Goal: Task Accomplishment & Management: Manage account settings

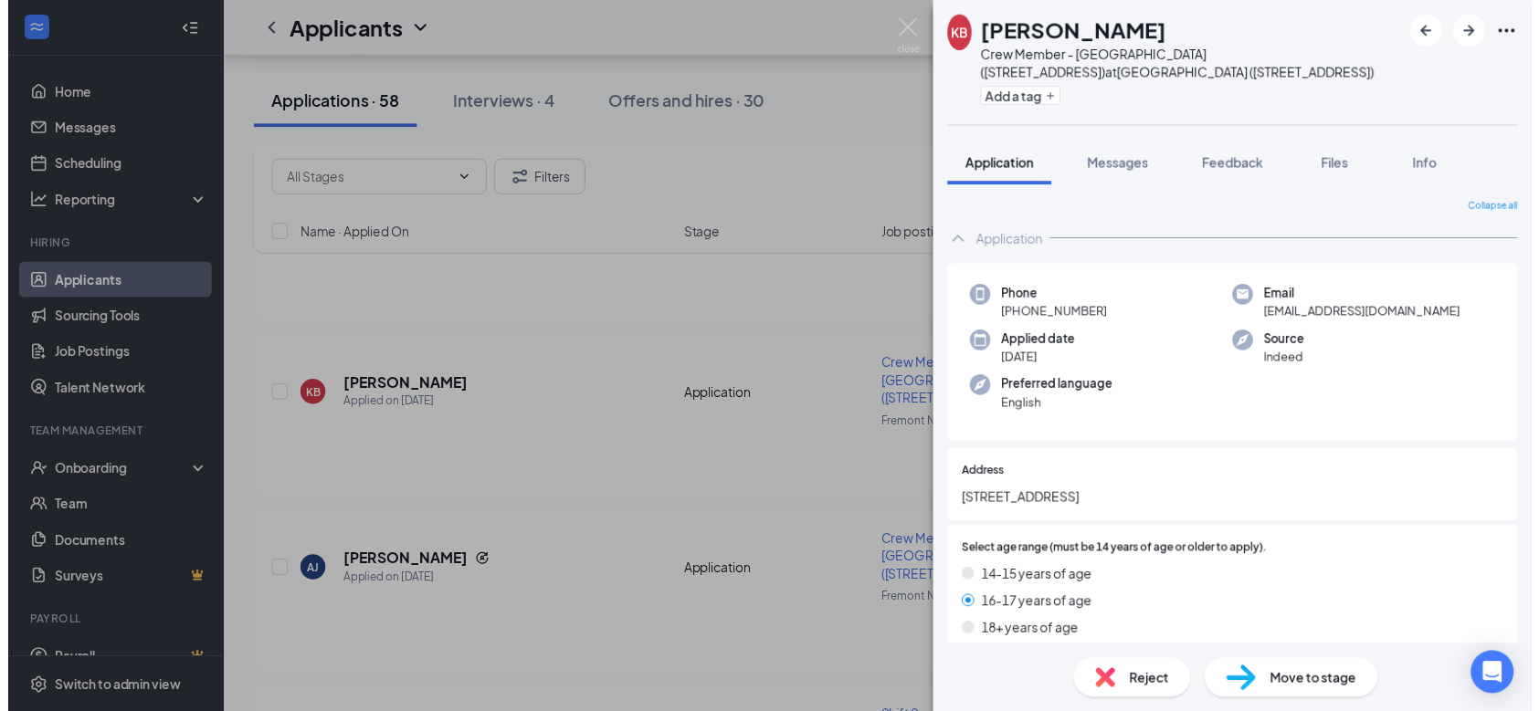
scroll to position [1054, 0]
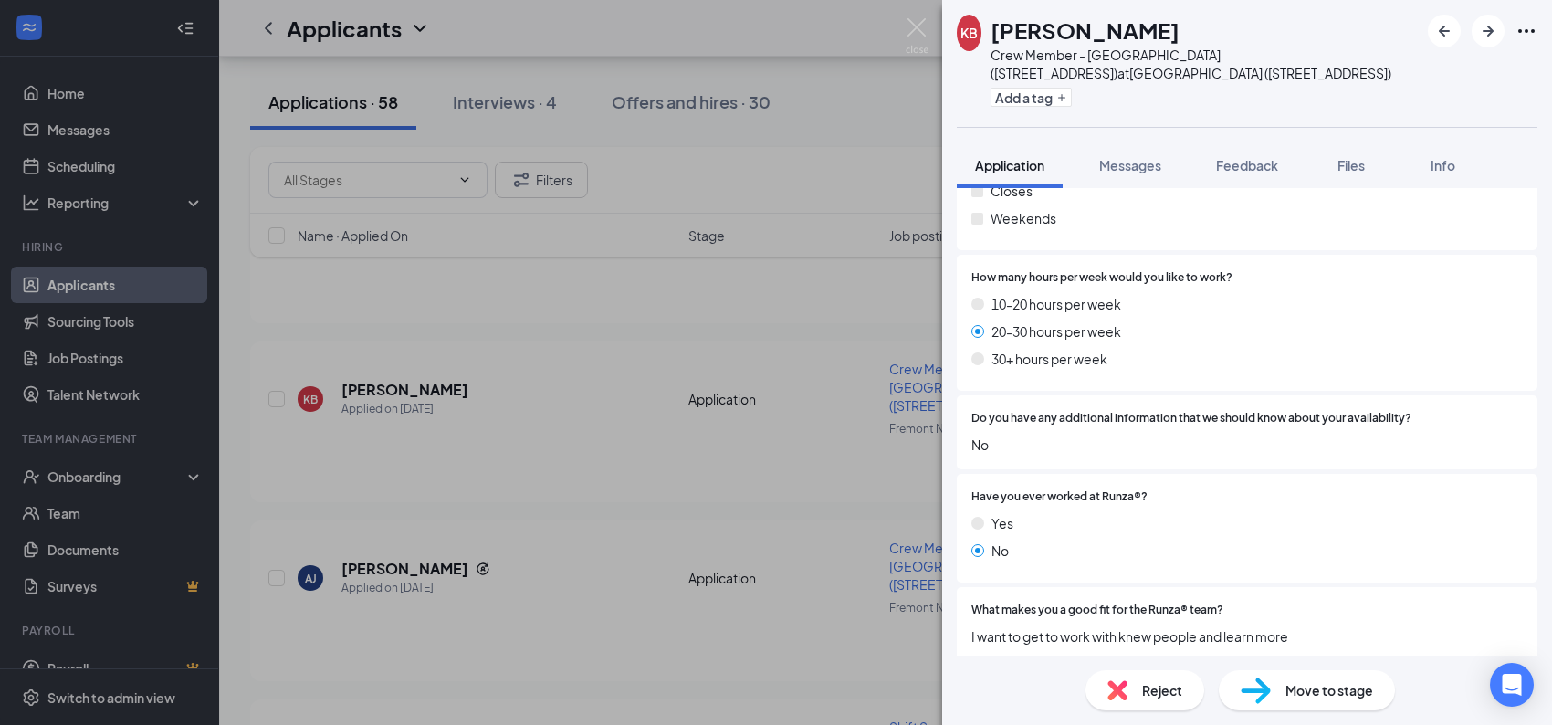
click at [903, 29] on div "KB [PERSON_NAME] Crew Member - [GEOGRAPHIC_DATA] ([STREET_ADDRESS]) at [GEOGRAP…" at bounding box center [776, 362] width 1552 height 725
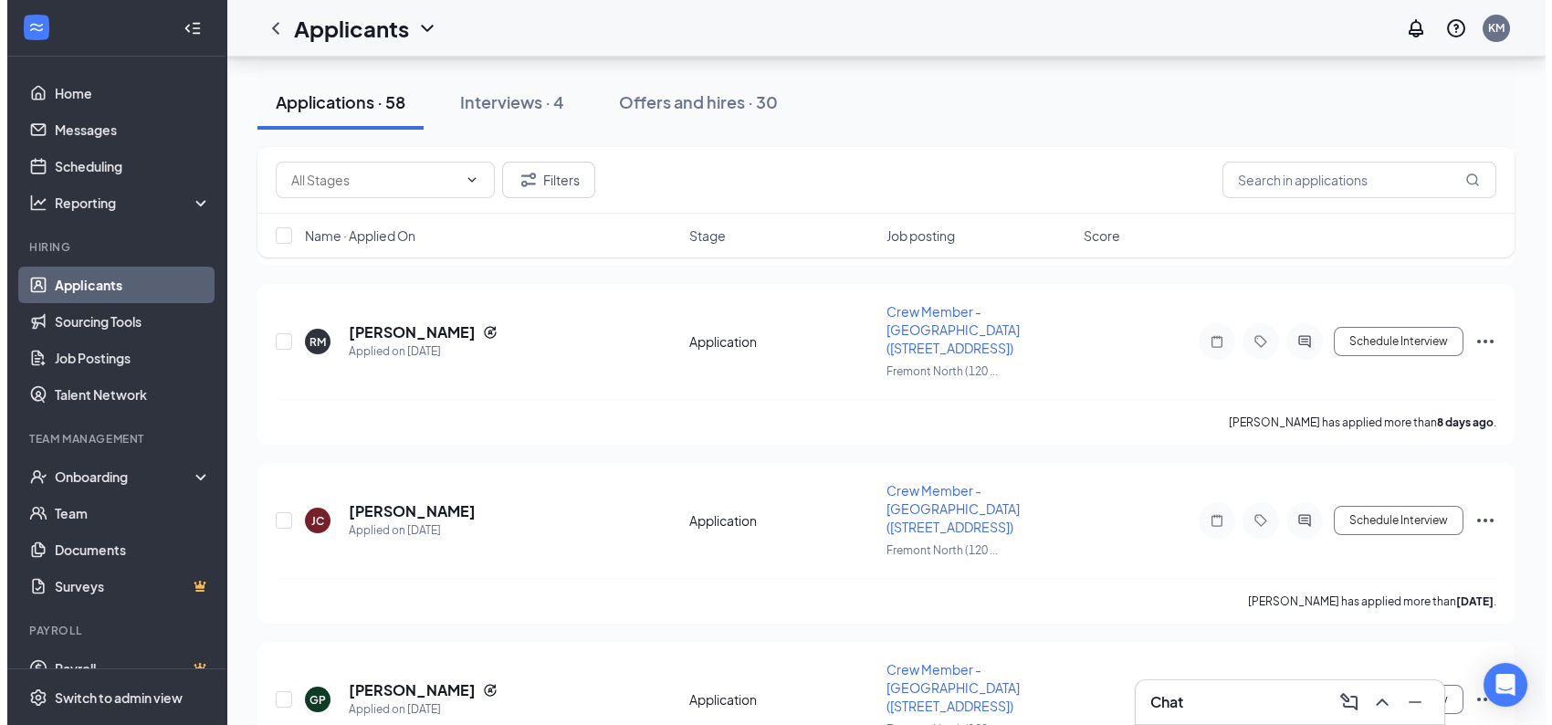
scroll to position [1735, 0]
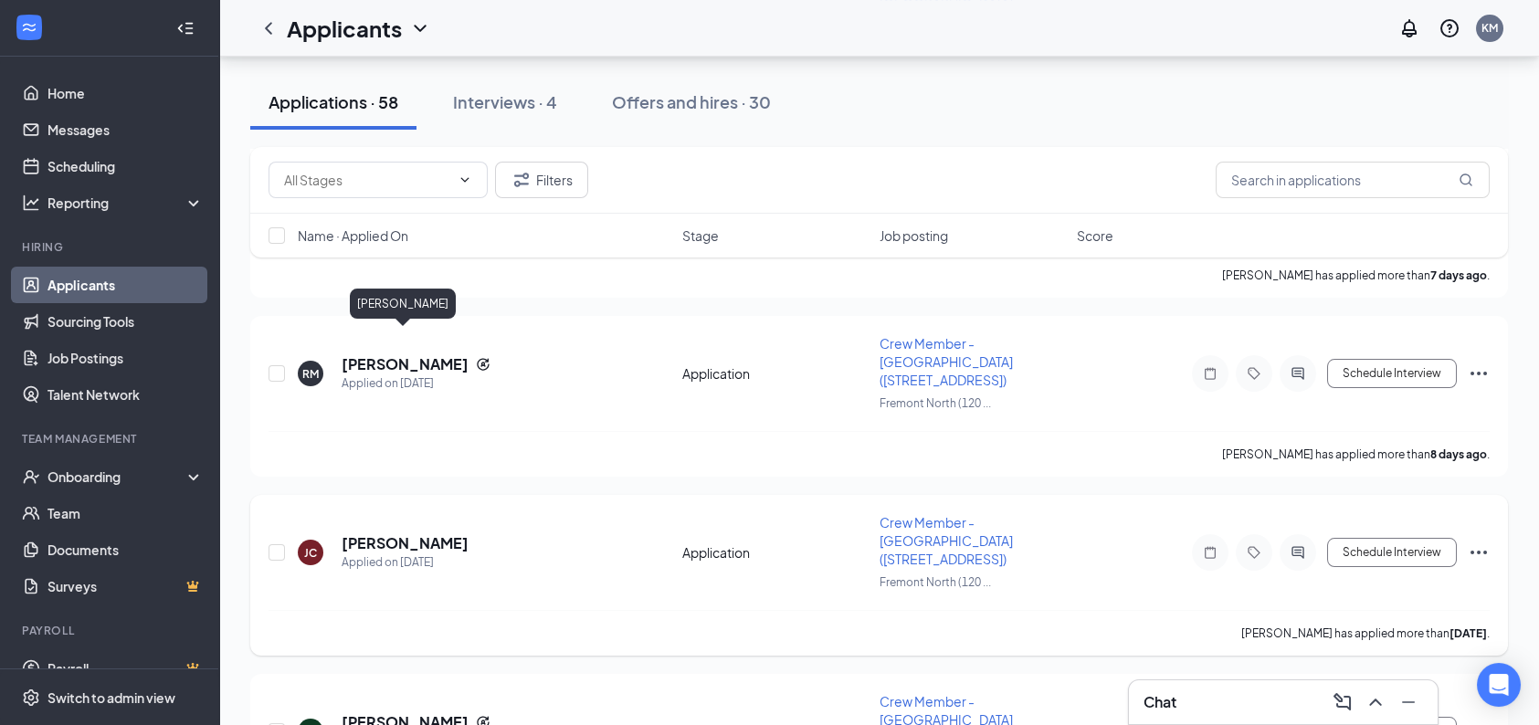
click at [397, 533] on h5 "[PERSON_NAME]" at bounding box center [405, 543] width 127 height 20
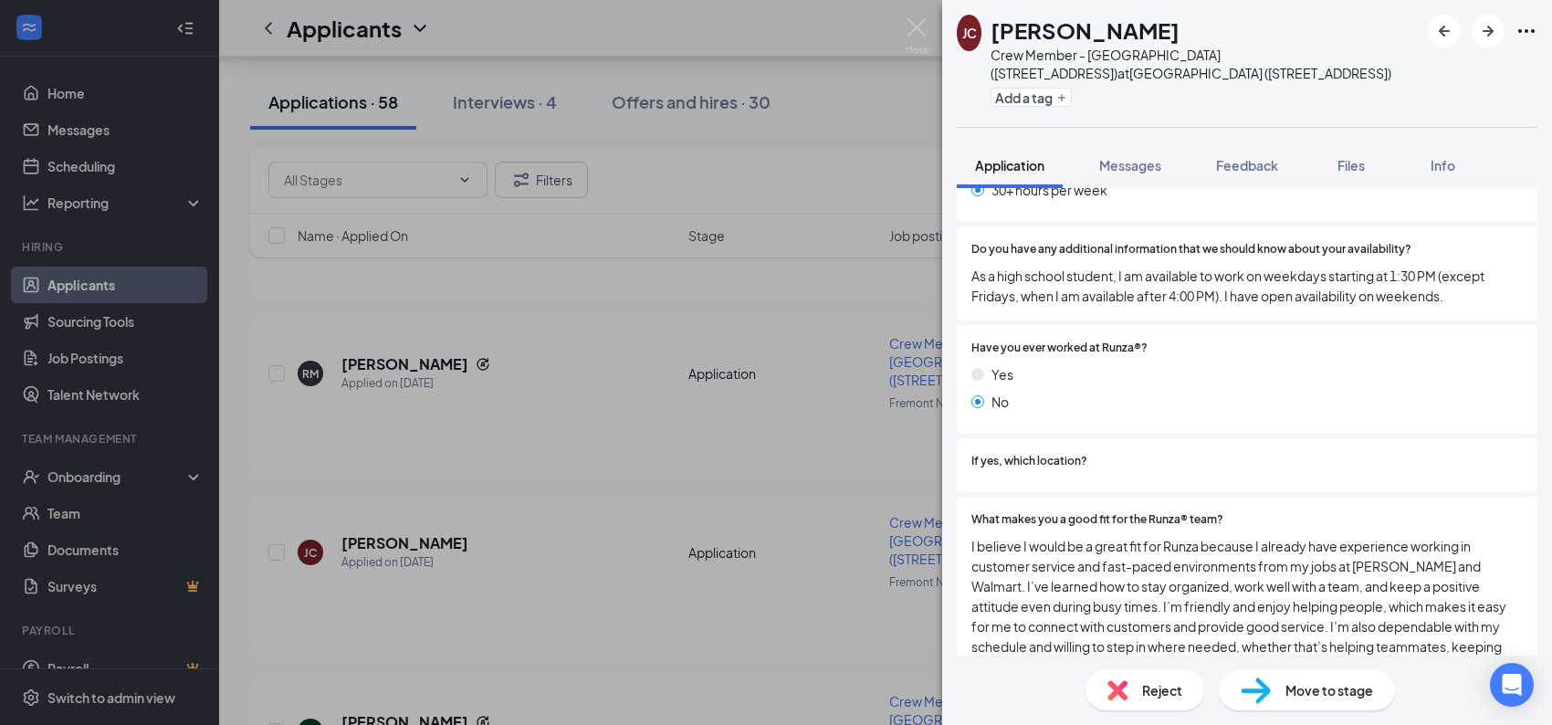
scroll to position [1520, 0]
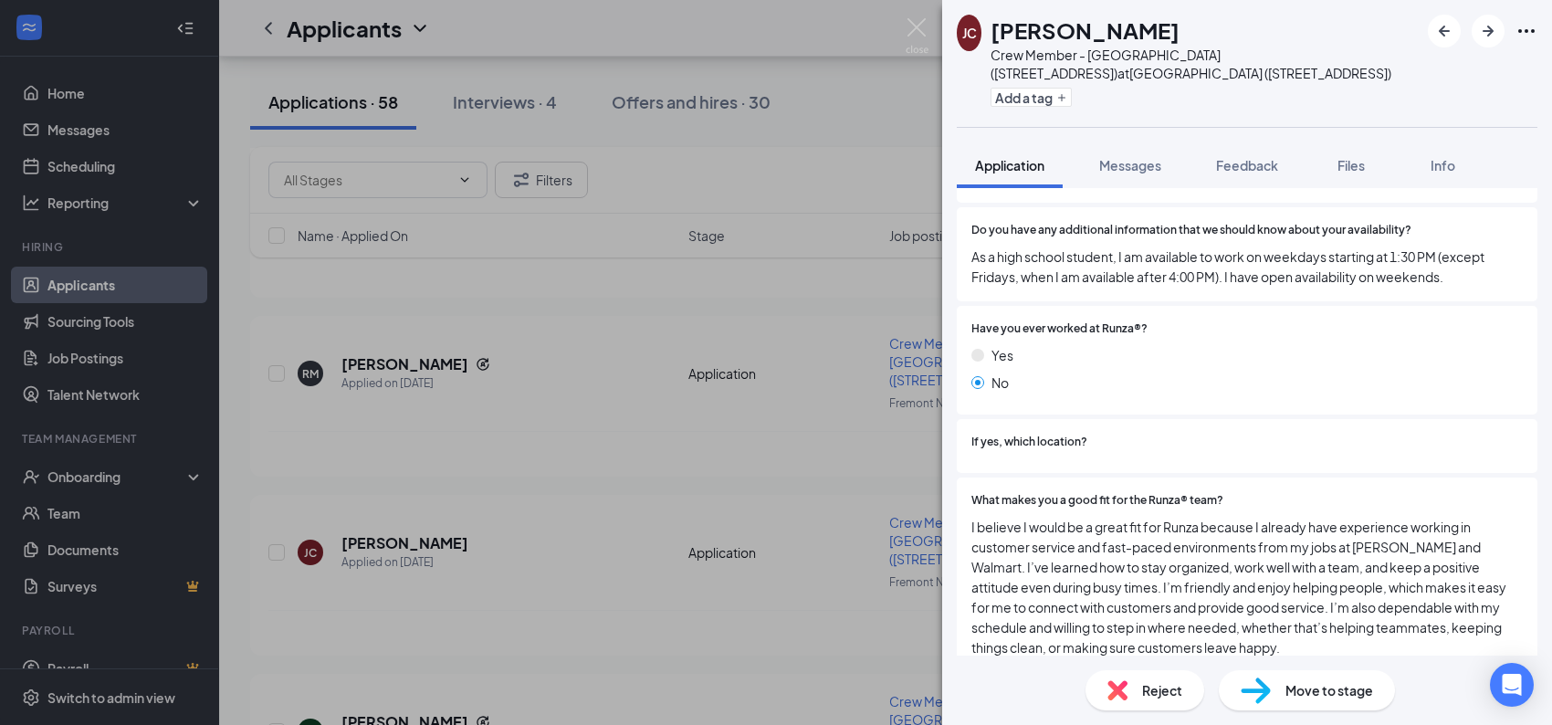
click at [1117, 694] on img at bounding box center [1118, 690] width 20 height 20
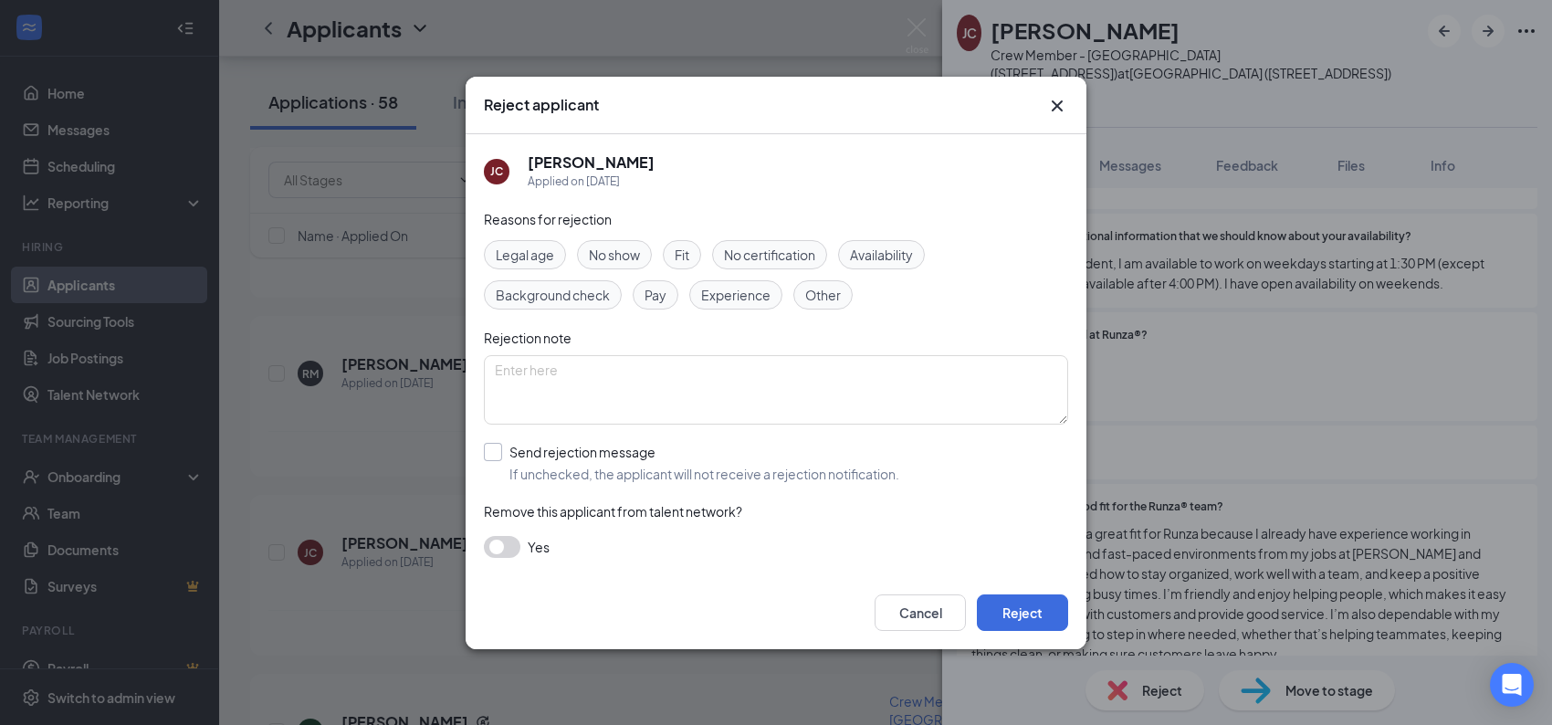
click at [489, 454] on input "Send rejection message If unchecked, the applicant will not receive a rejection…" at bounding box center [692, 463] width 416 height 40
checkbox input "true"
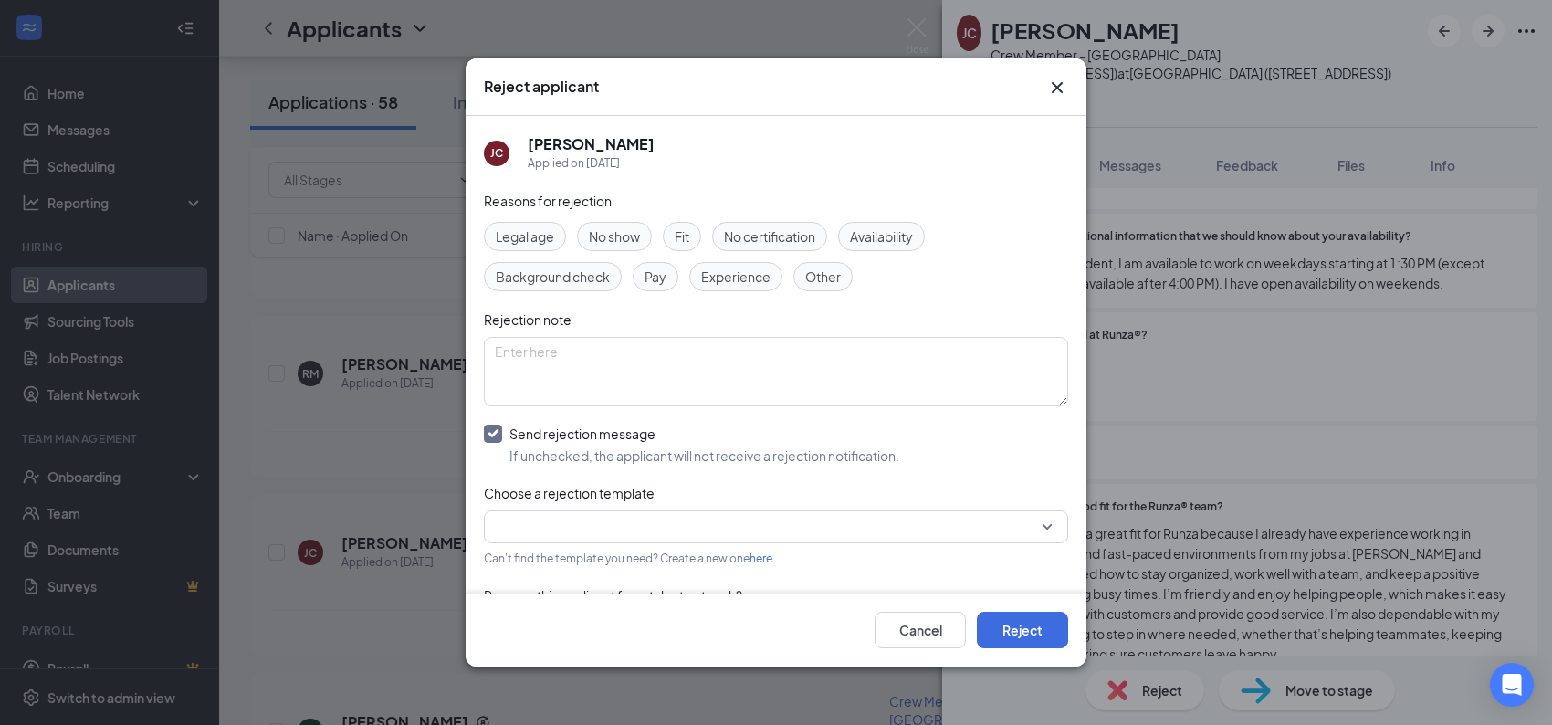
click at [526, 521] on input "search" at bounding box center [770, 526] width 550 height 31
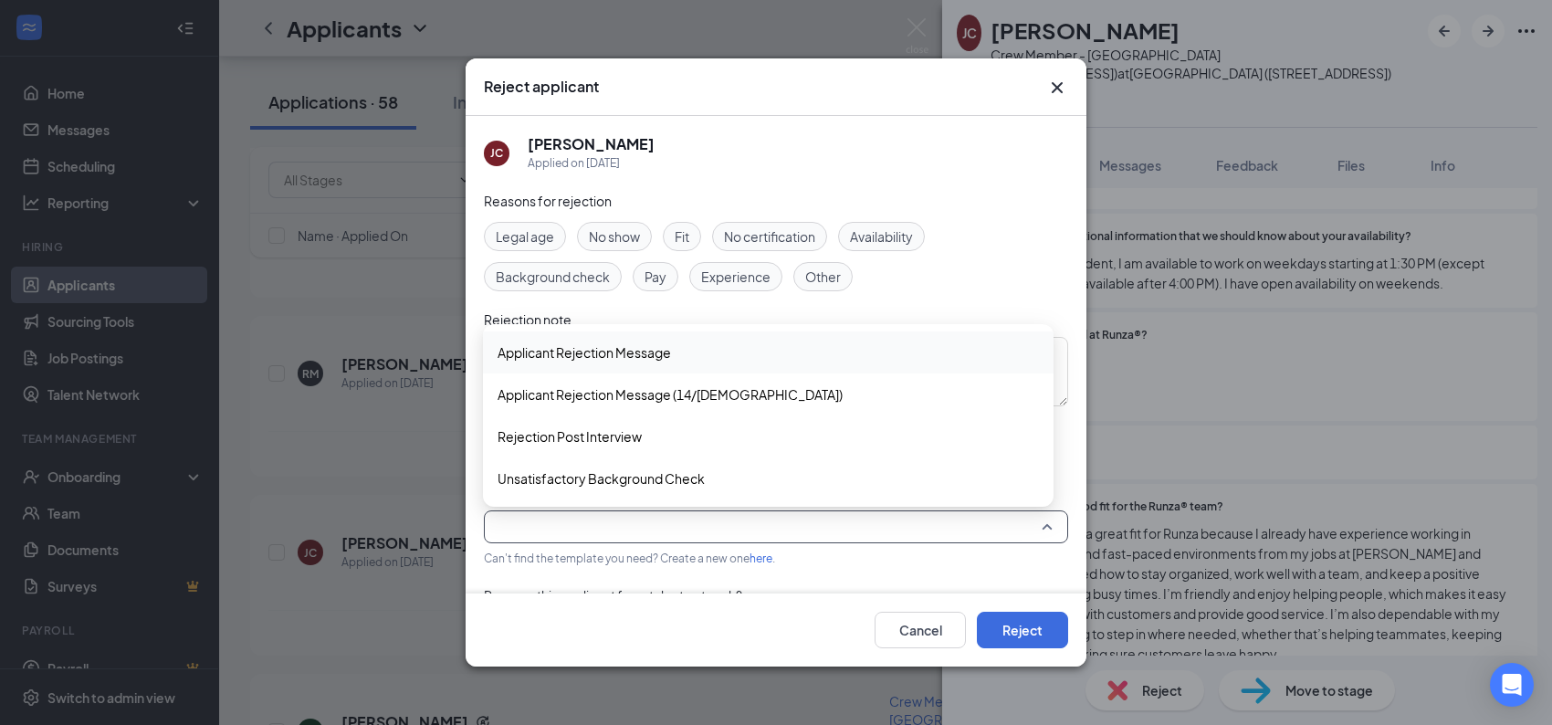
click at [557, 353] on span "Applicant Rejection Message" at bounding box center [585, 352] width 174 height 20
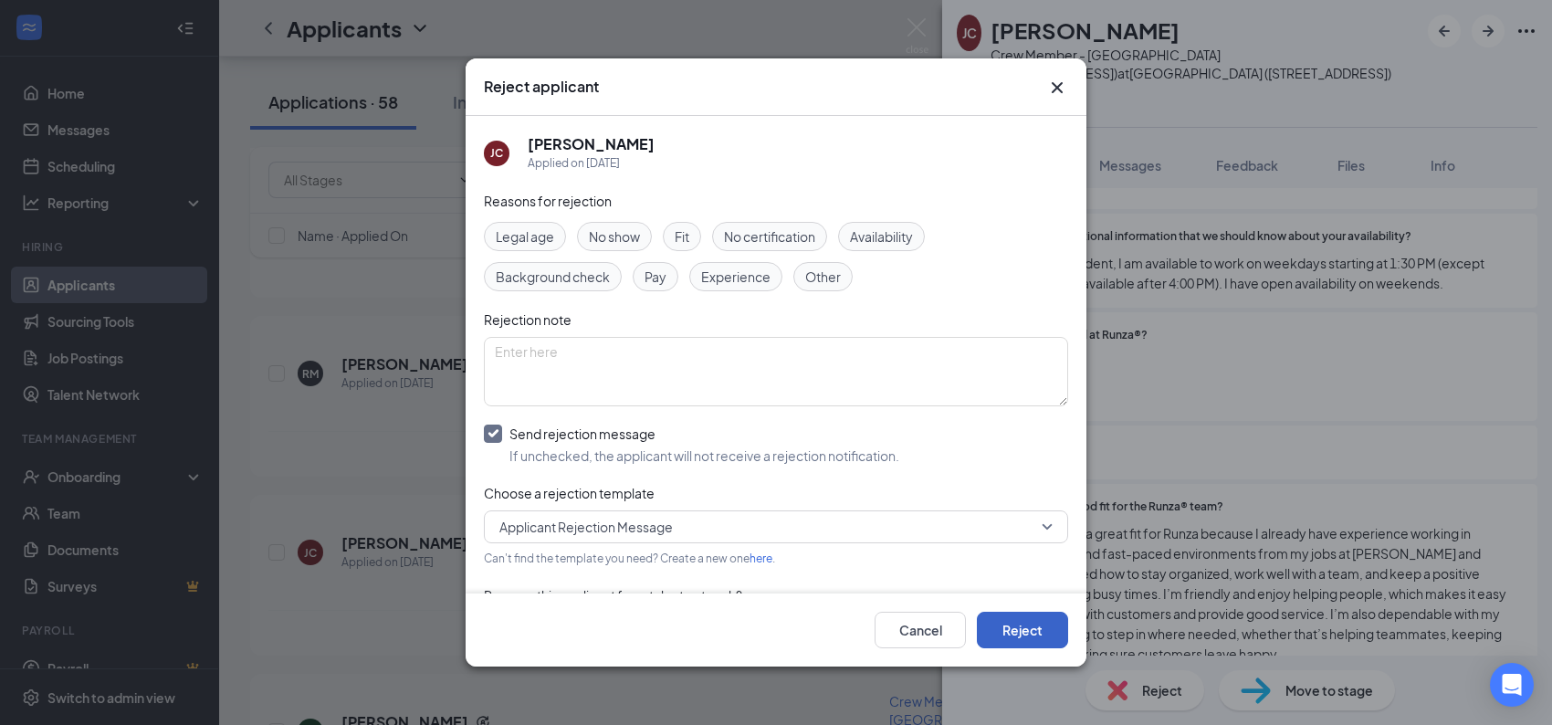
click at [1040, 634] on button "Reject" at bounding box center [1022, 630] width 91 height 37
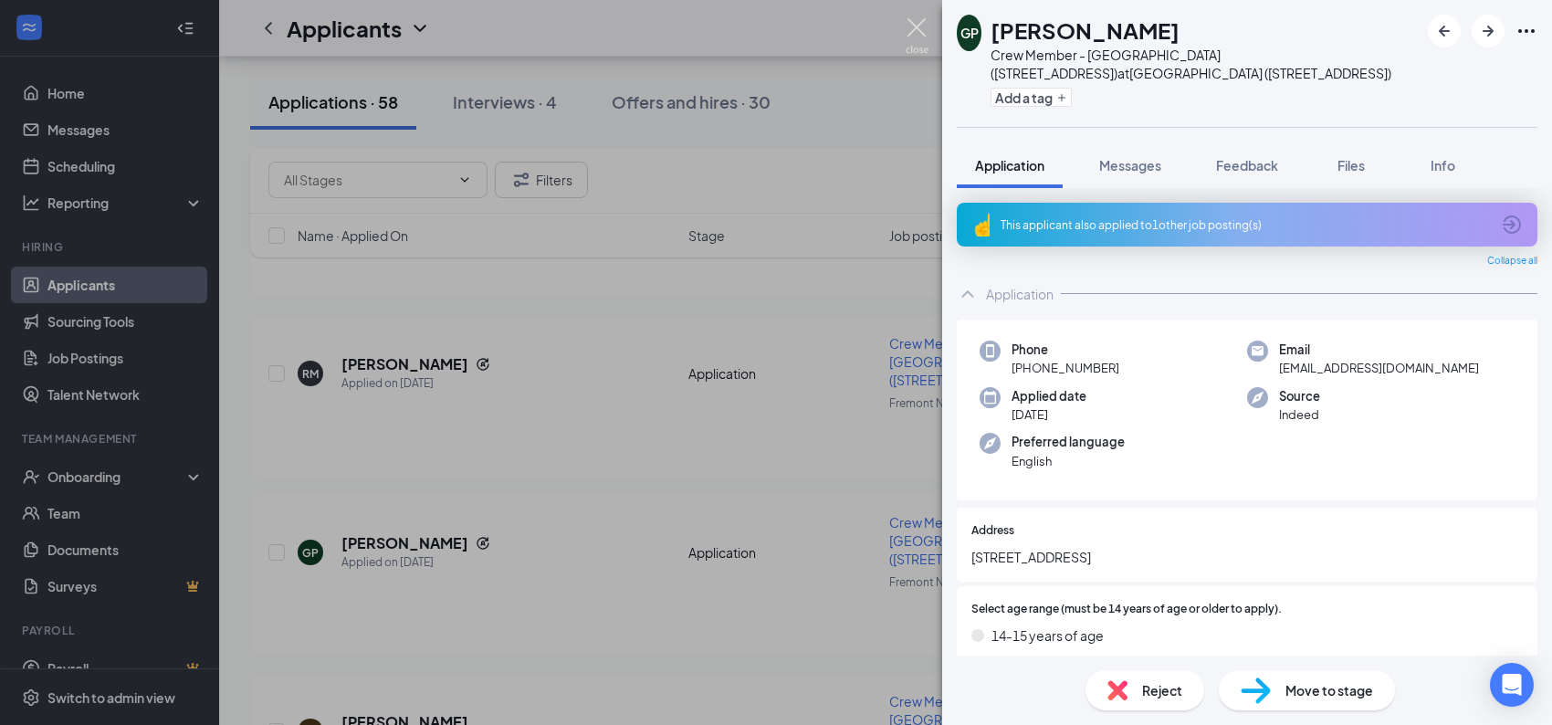
click at [912, 32] on img at bounding box center [917, 36] width 23 height 36
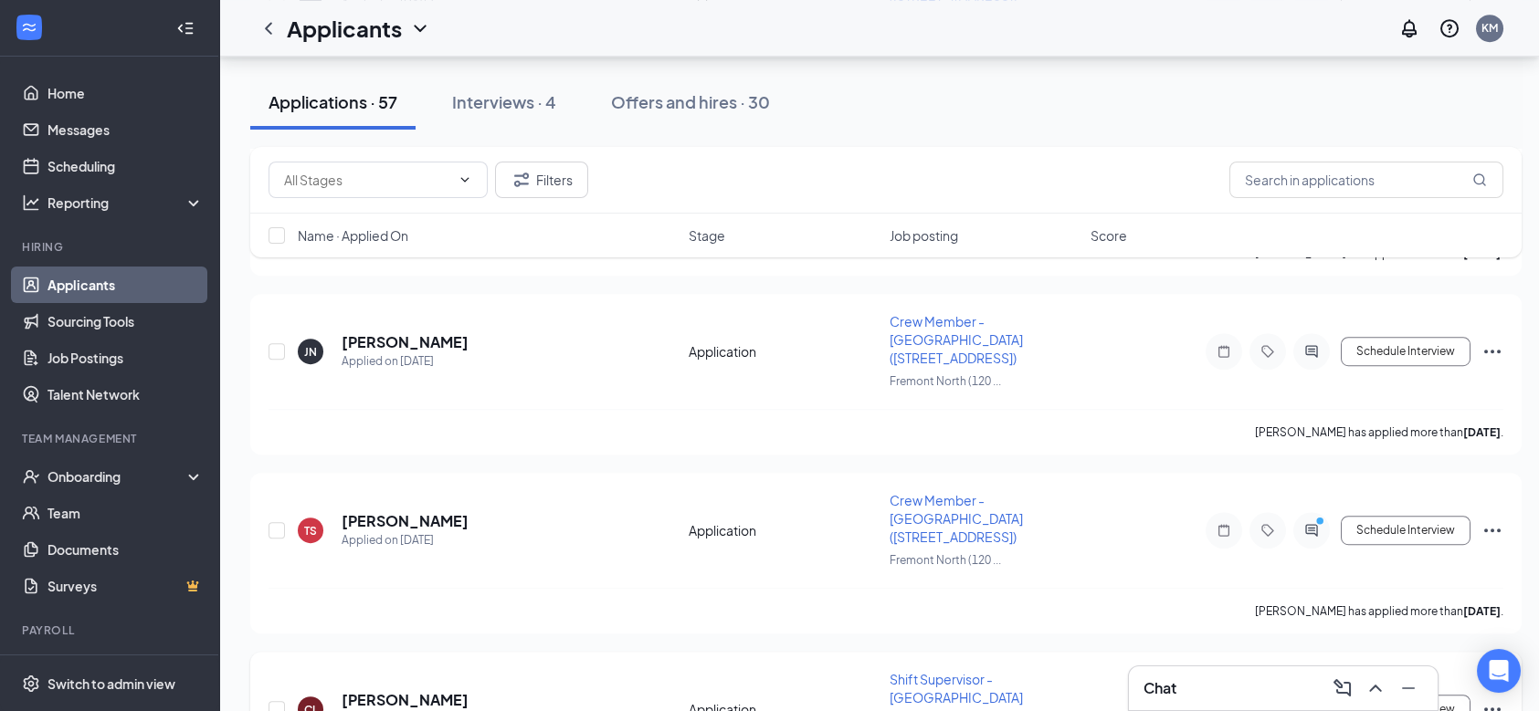
scroll to position [5936, 0]
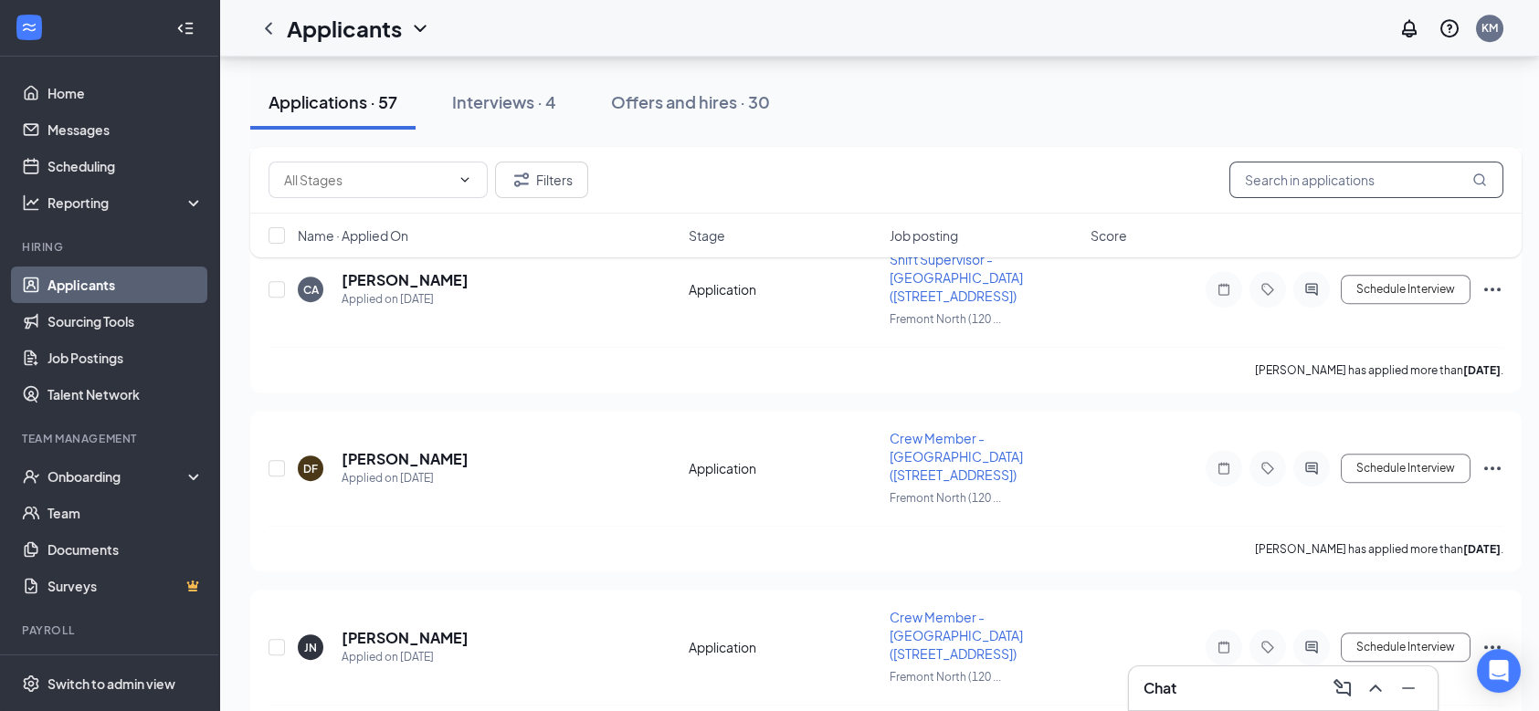
click at [1268, 193] on input "text" at bounding box center [1366, 180] width 274 height 37
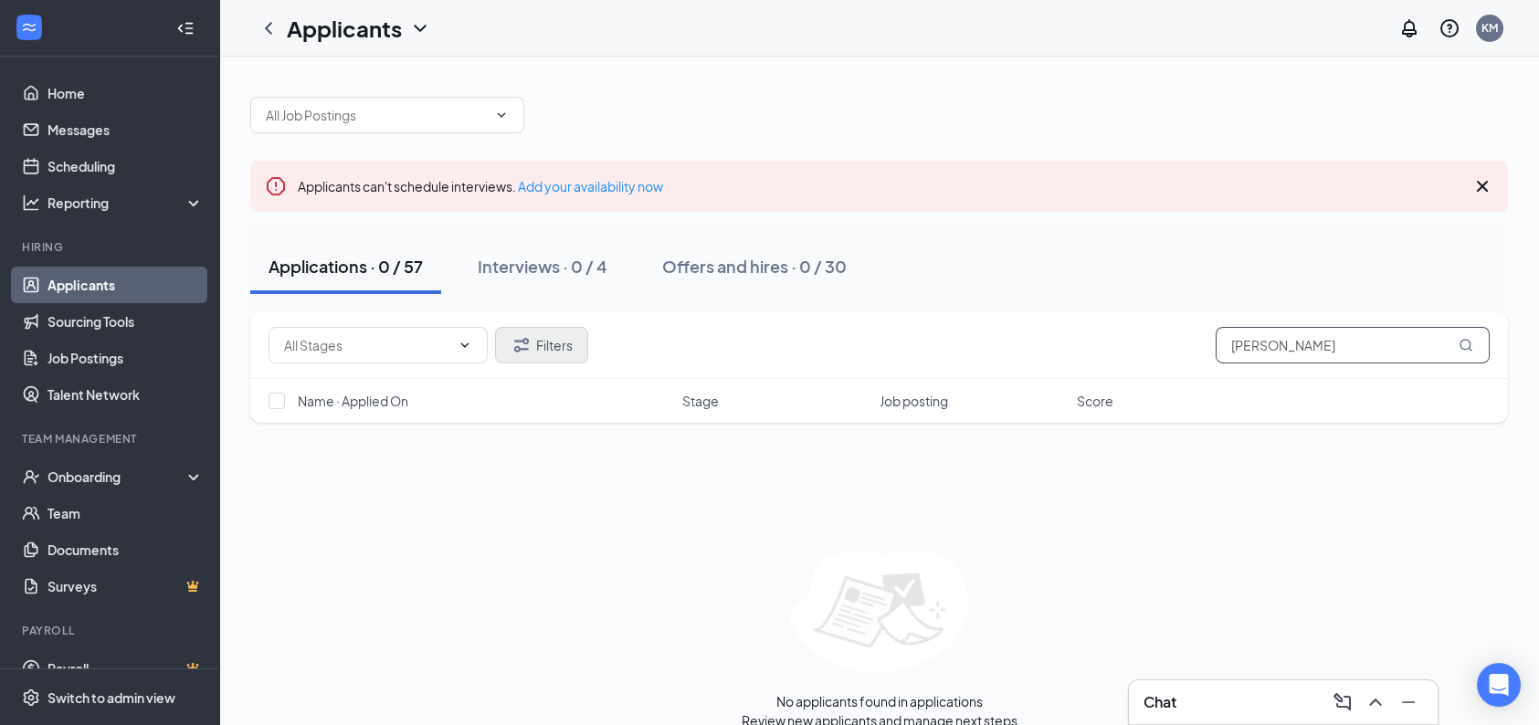
type input "[PERSON_NAME]"
click at [545, 344] on button "Filters" at bounding box center [541, 345] width 93 height 37
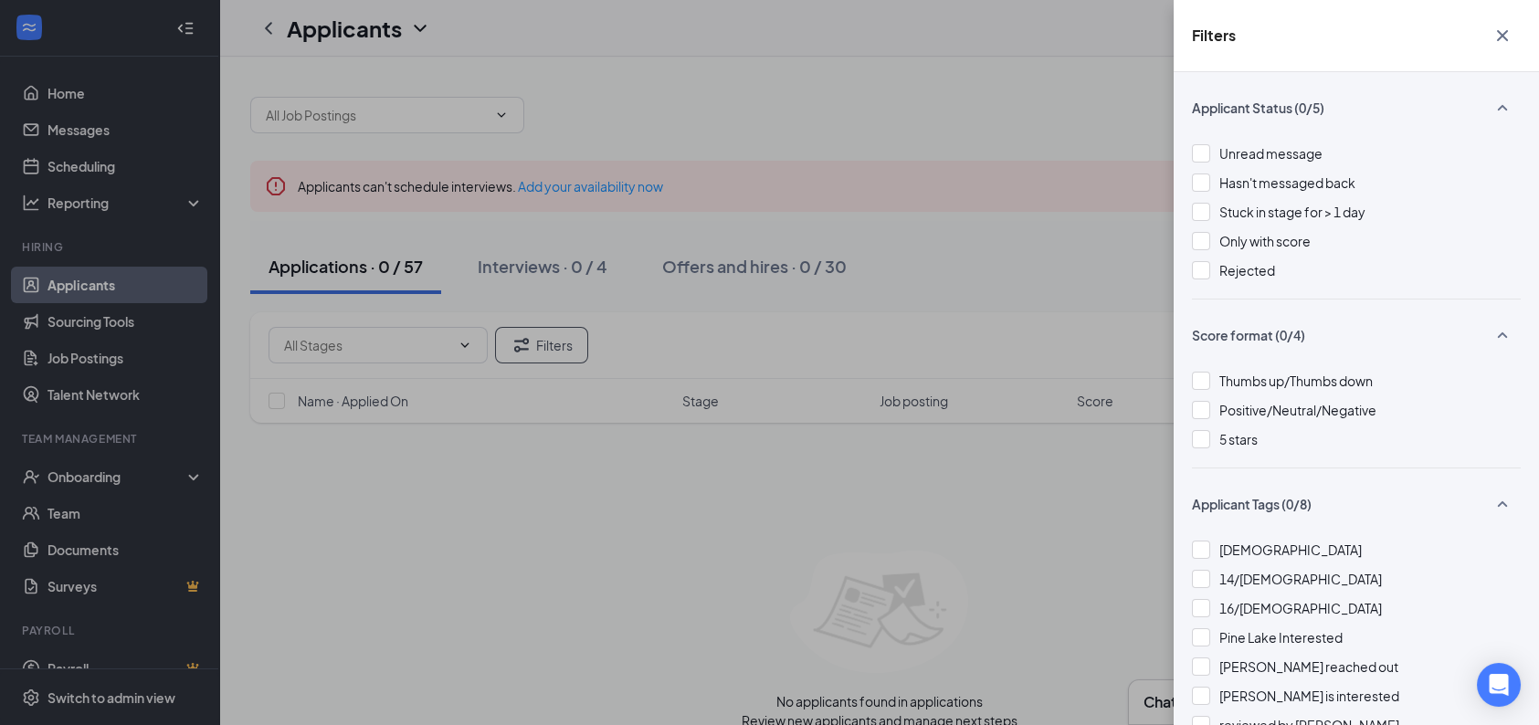
drag, startPoint x: 1205, startPoint y: 272, endPoint x: 1143, endPoint y: 437, distance: 175.4
click at [1202, 273] on div at bounding box center [1201, 270] width 18 height 18
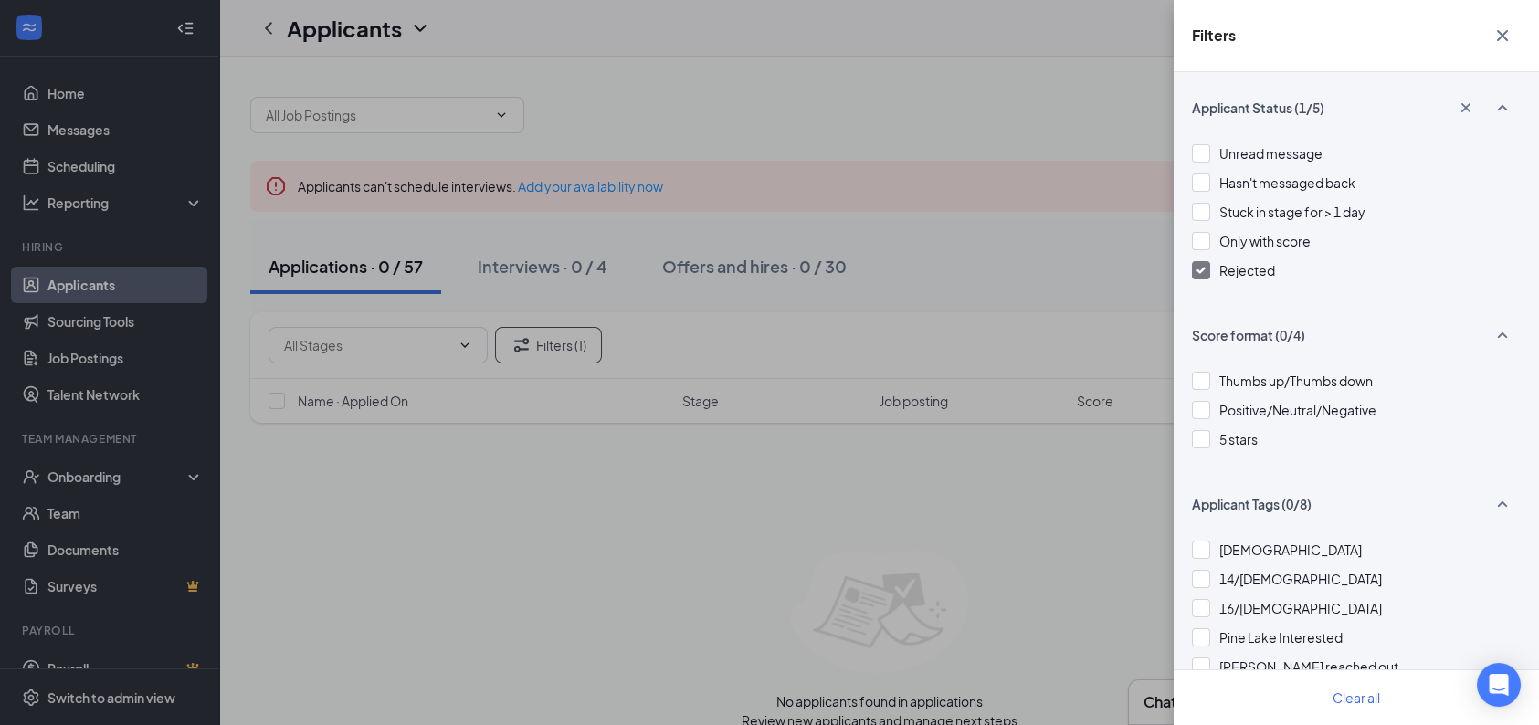
click at [1196, 269] on img at bounding box center [1200, 270] width 9 height 7
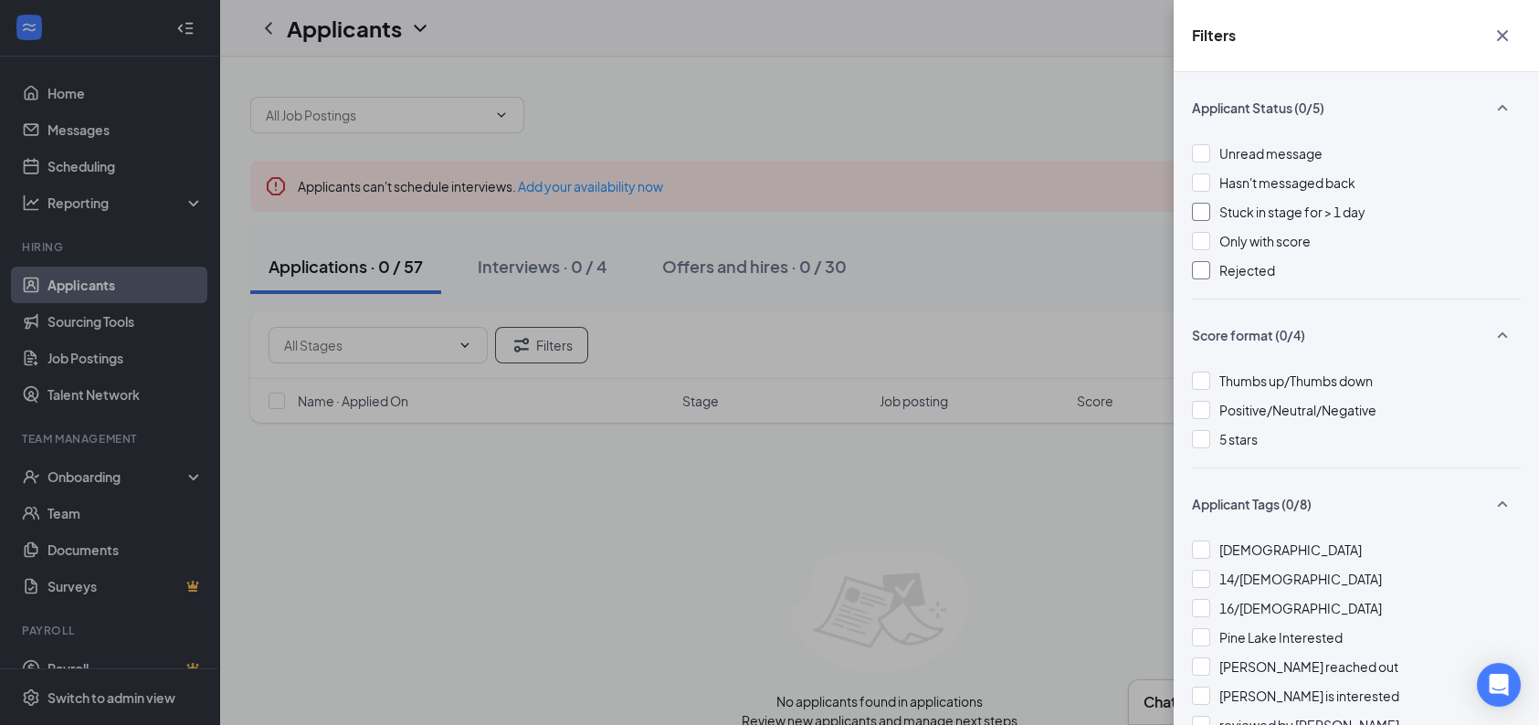
click at [1201, 211] on div at bounding box center [1201, 212] width 18 height 18
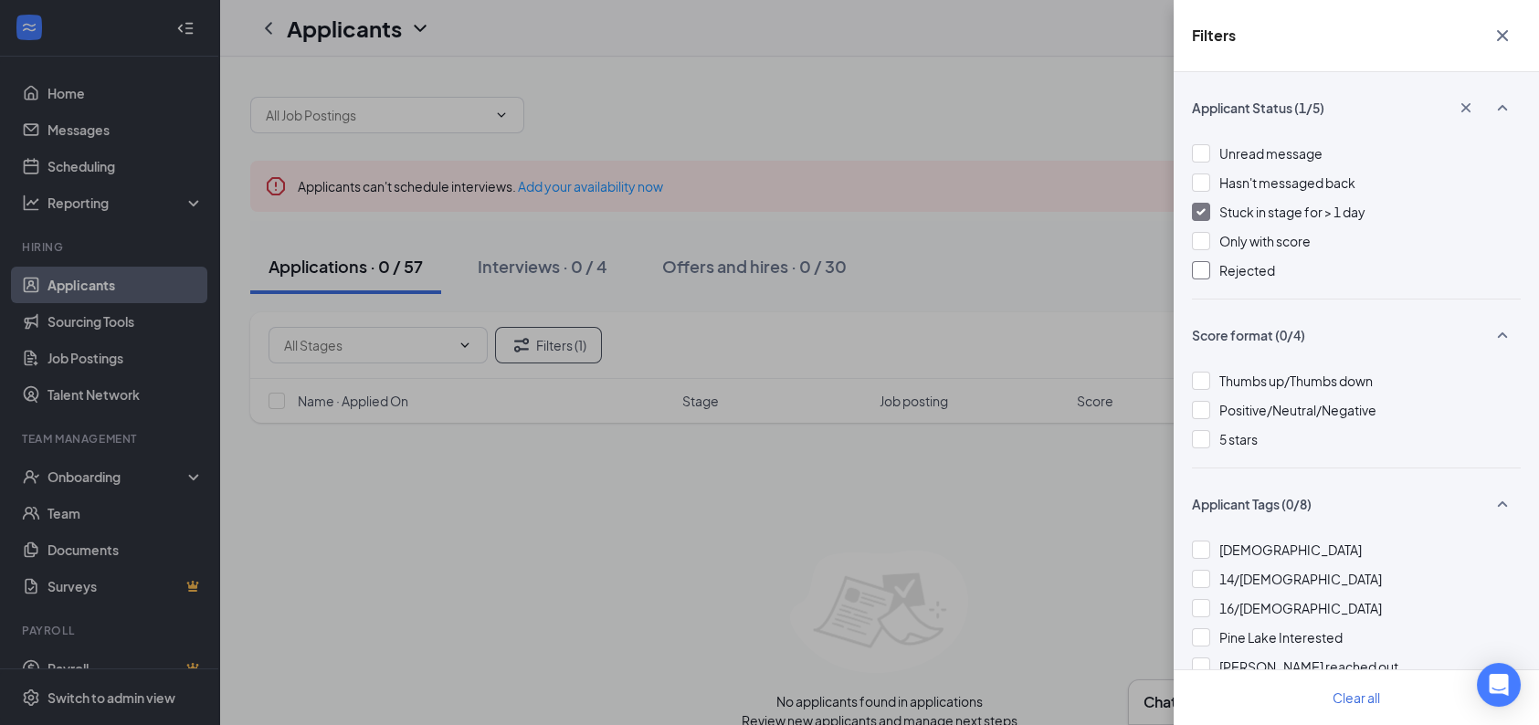
click at [1494, 31] on icon "Cross" at bounding box center [1502, 36] width 22 height 22
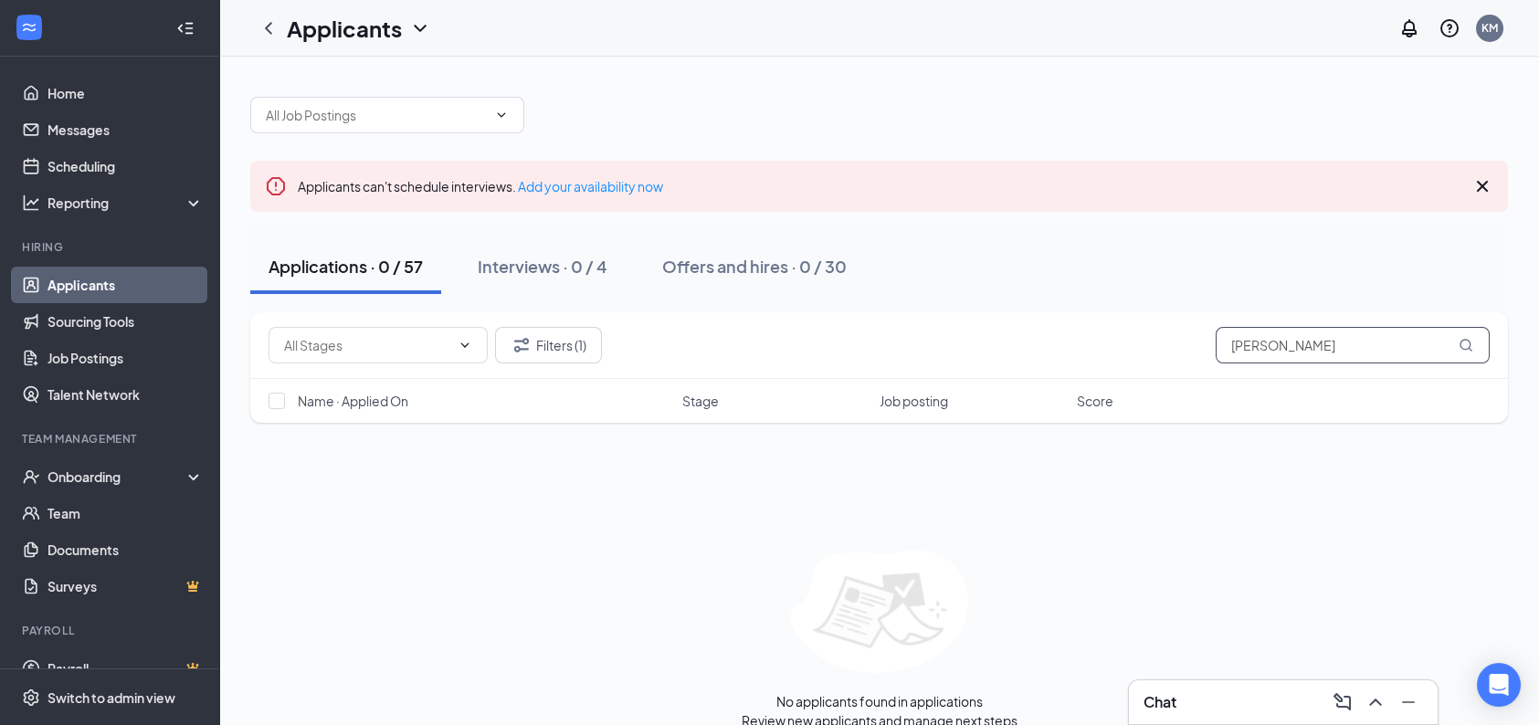
drag, startPoint x: 1304, startPoint y: 342, endPoint x: 1093, endPoint y: 297, distance: 215.6
click at [1064, 298] on div "Applicants can't schedule interviews. Add your availability now Applications · …" at bounding box center [878, 404] width 1257 height 651
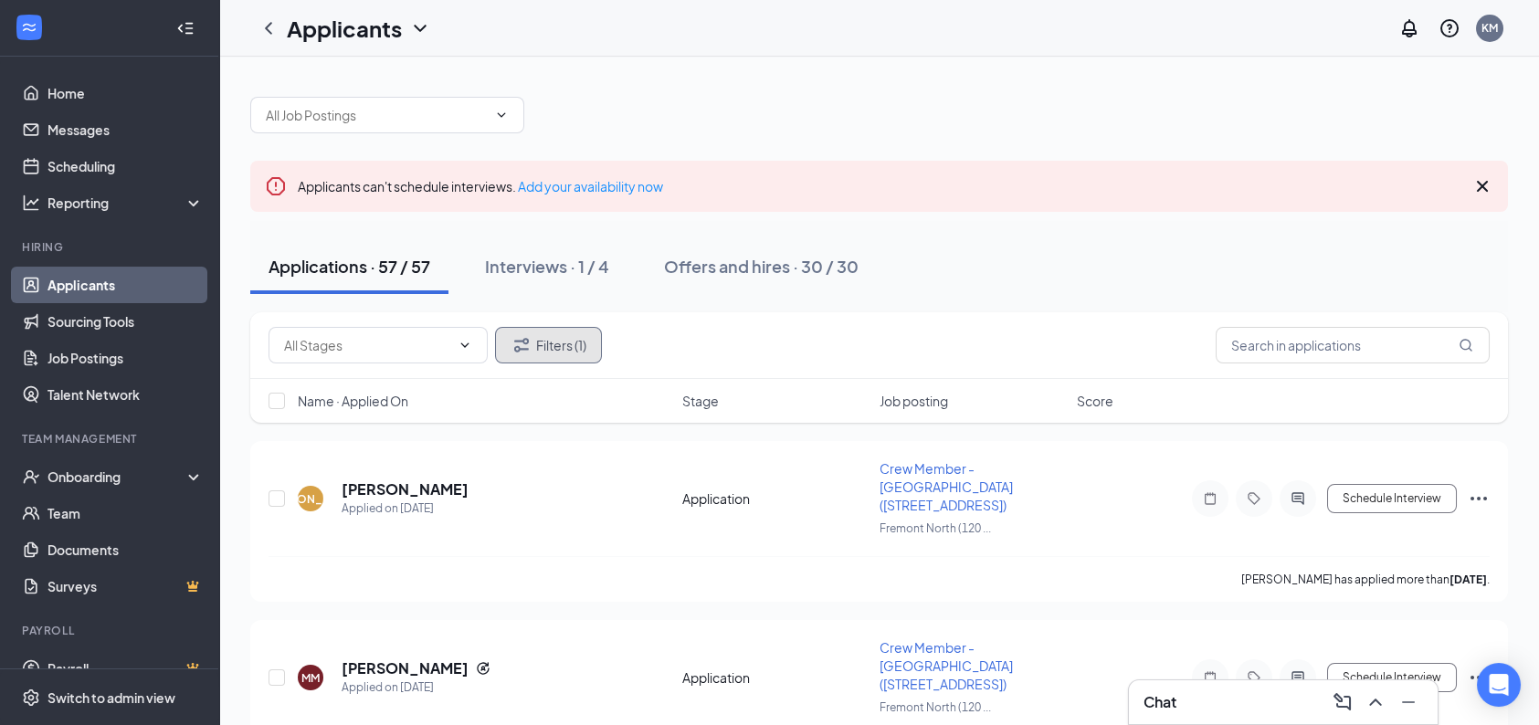
click at [577, 337] on button "Filters (1)" at bounding box center [548, 345] width 107 height 37
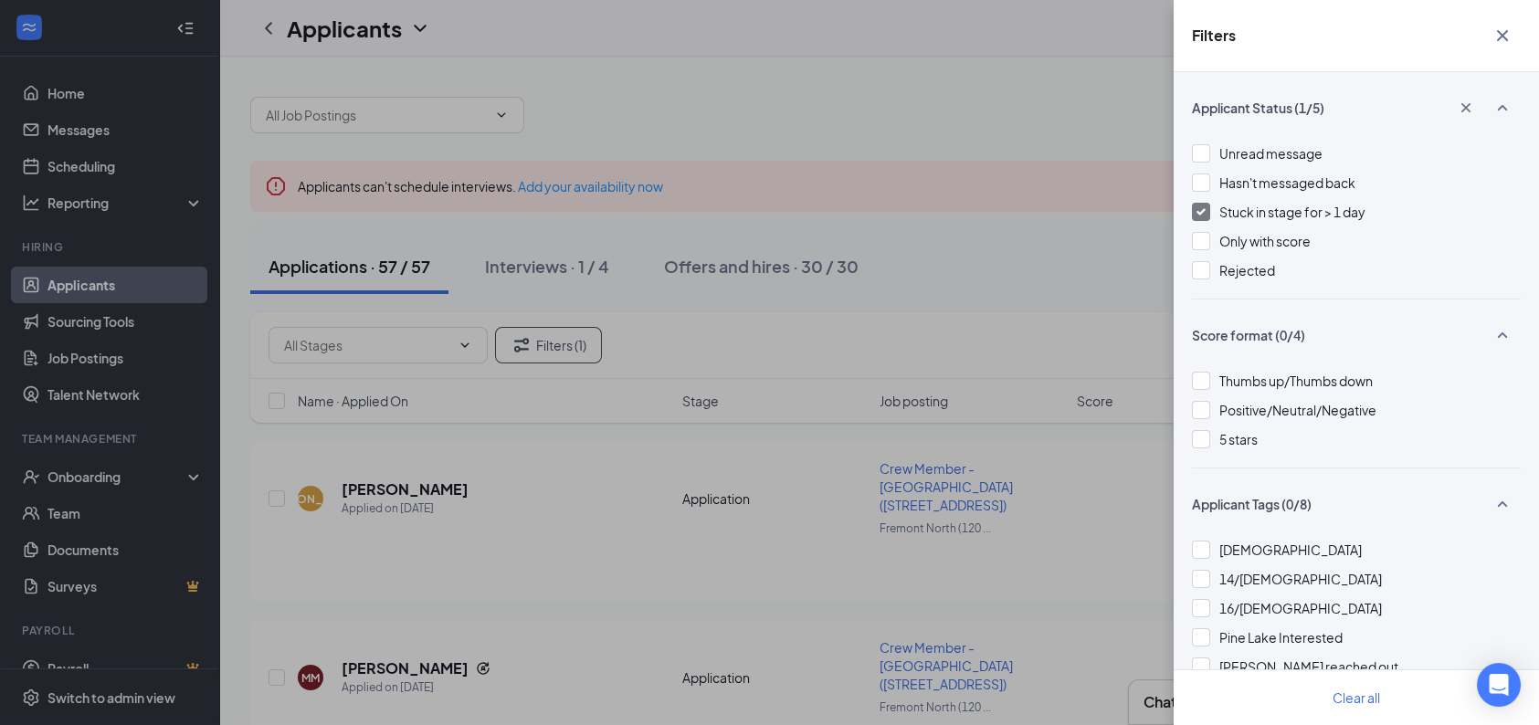
click at [985, 279] on div "Filters Applicant Status (1/5) Unread message Hasn't messaged back Stuck in sta…" at bounding box center [769, 362] width 1539 height 725
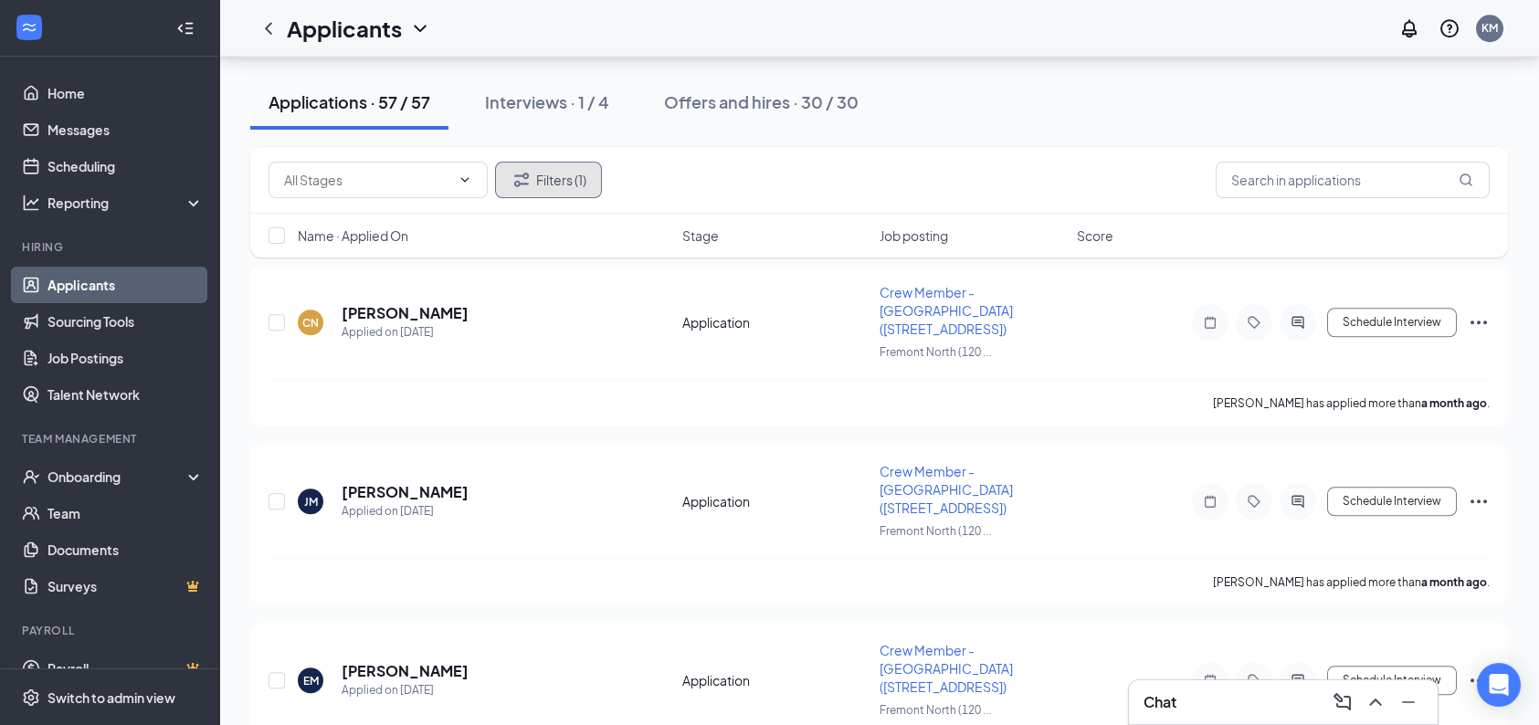
scroll to position [8816, 0]
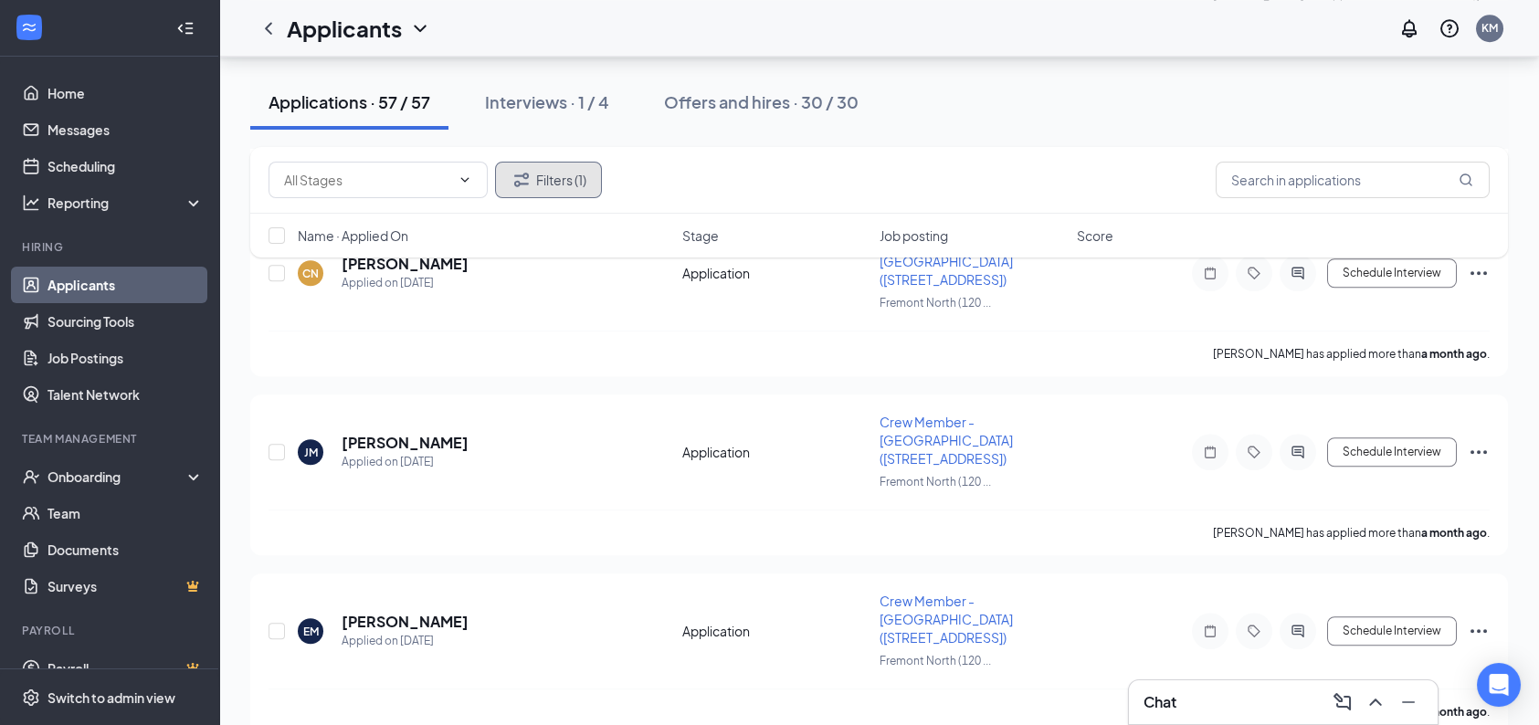
click at [522, 191] on button "Filters (1)" at bounding box center [548, 180] width 107 height 37
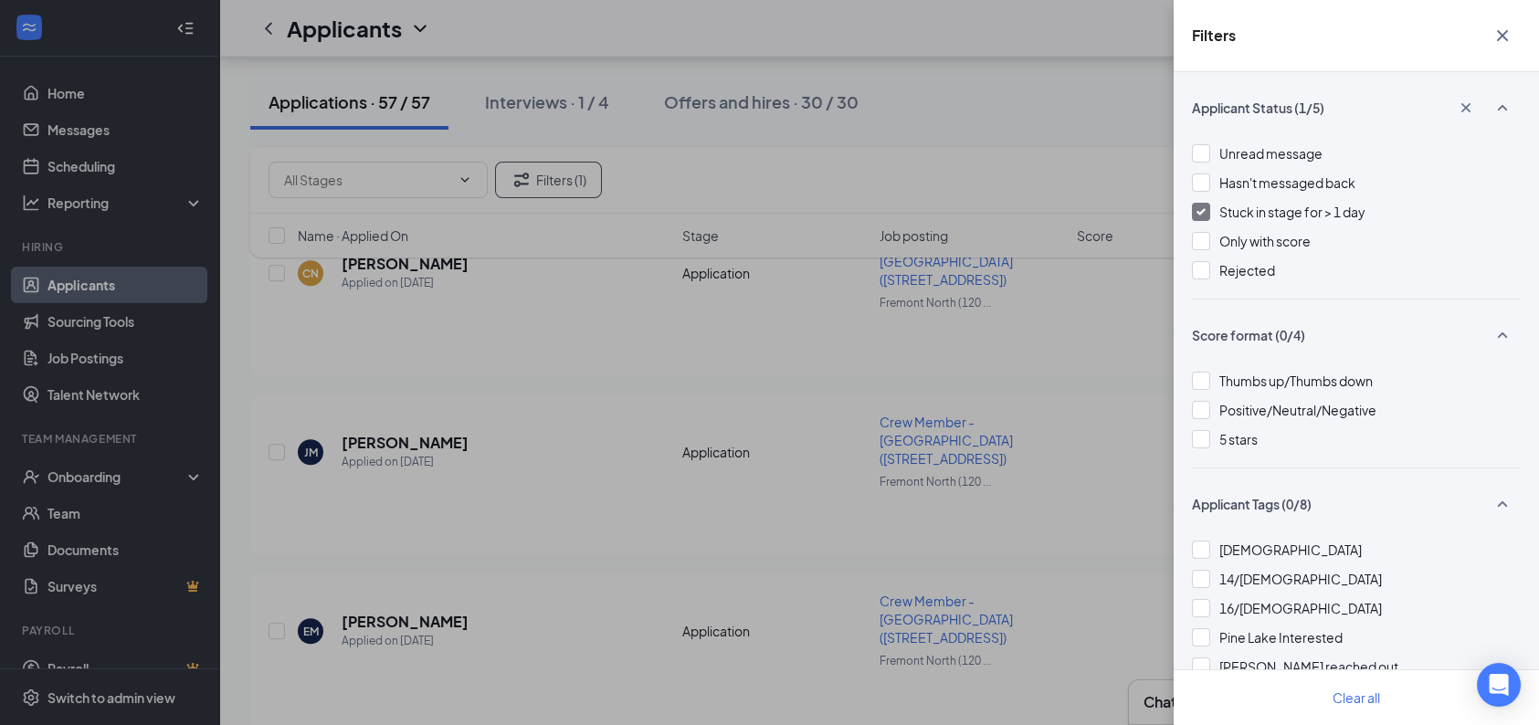
click at [1201, 208] on img at bounding box center [1200, 211] width 9 height 7
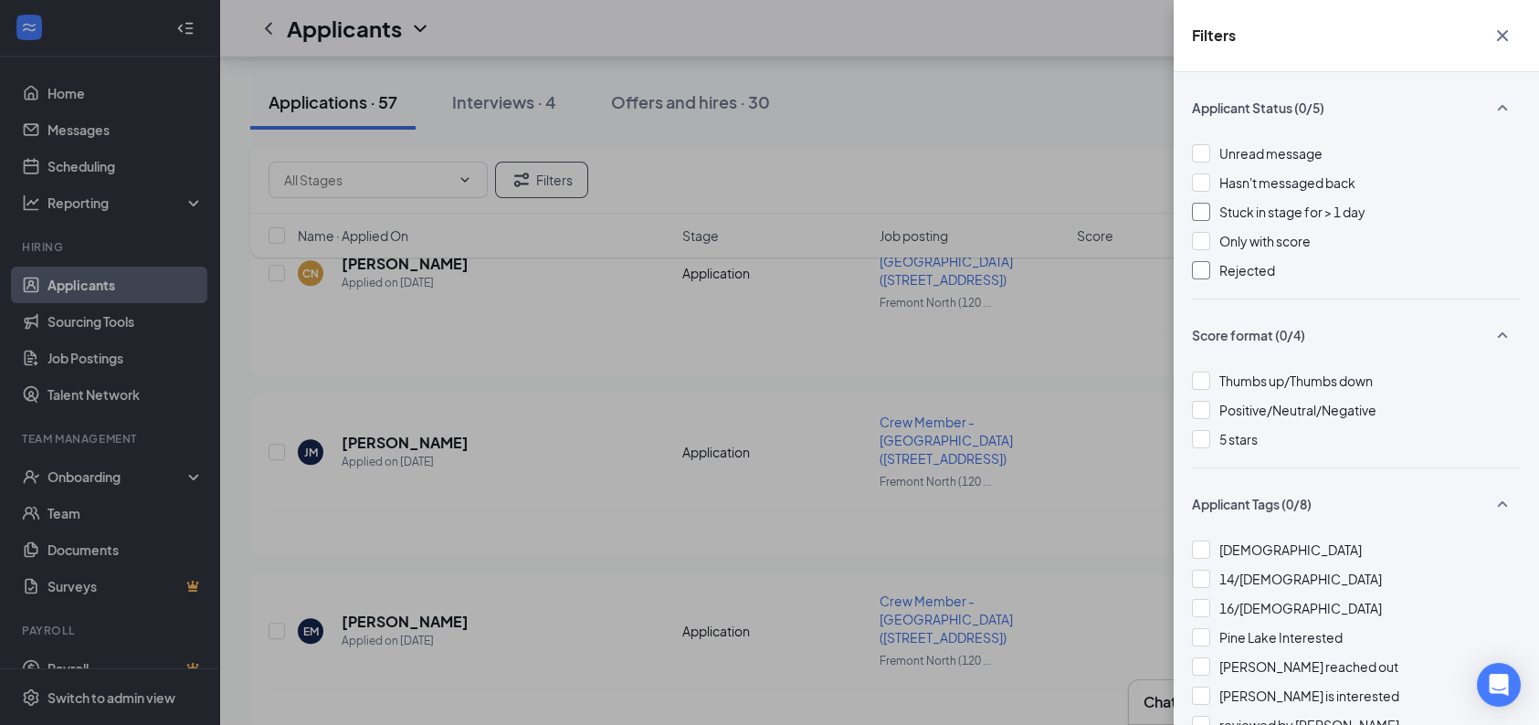
click at [1208, 273] on div at bounding box center [1201, 270] width 18 height 18
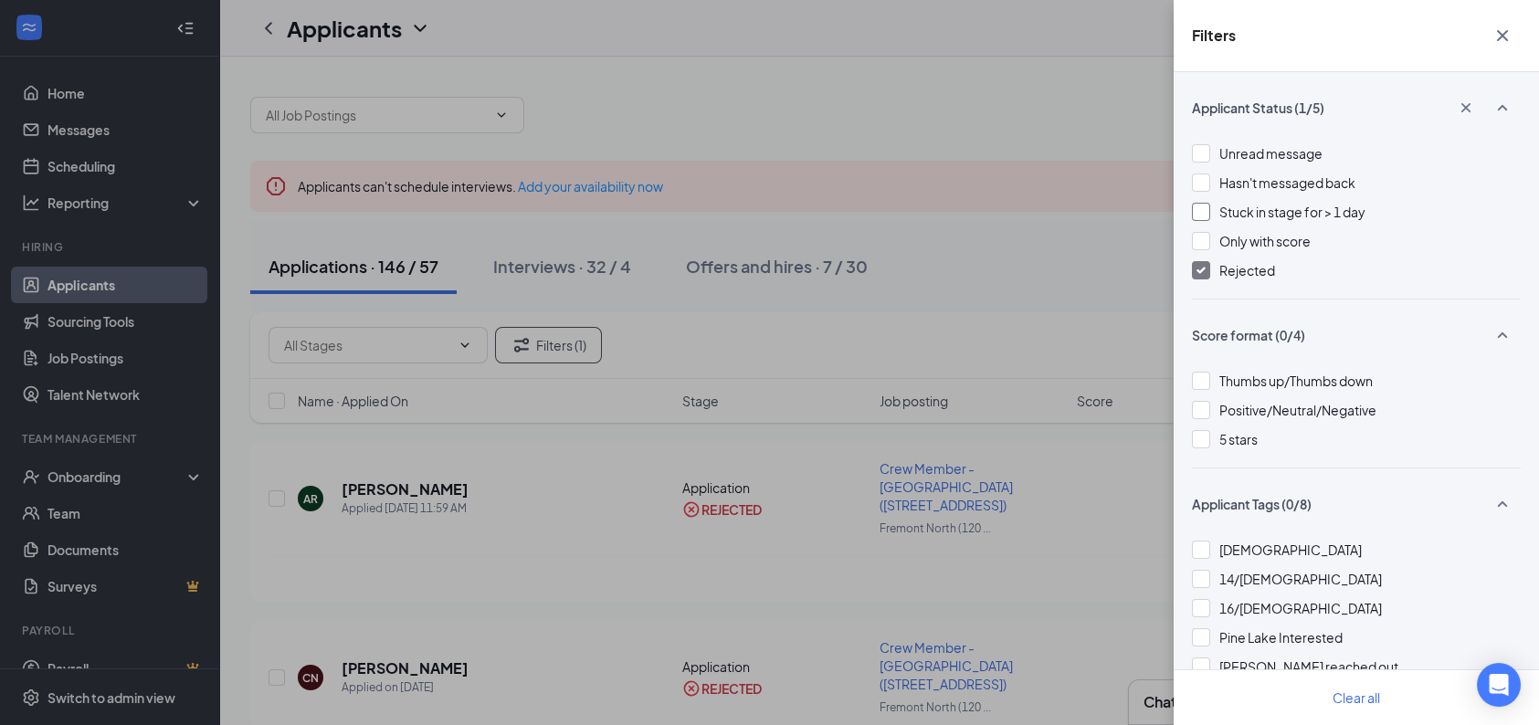
click at [1502, 32] on icon "Cross" at bounding box center [1502, 36] width 22 height 22
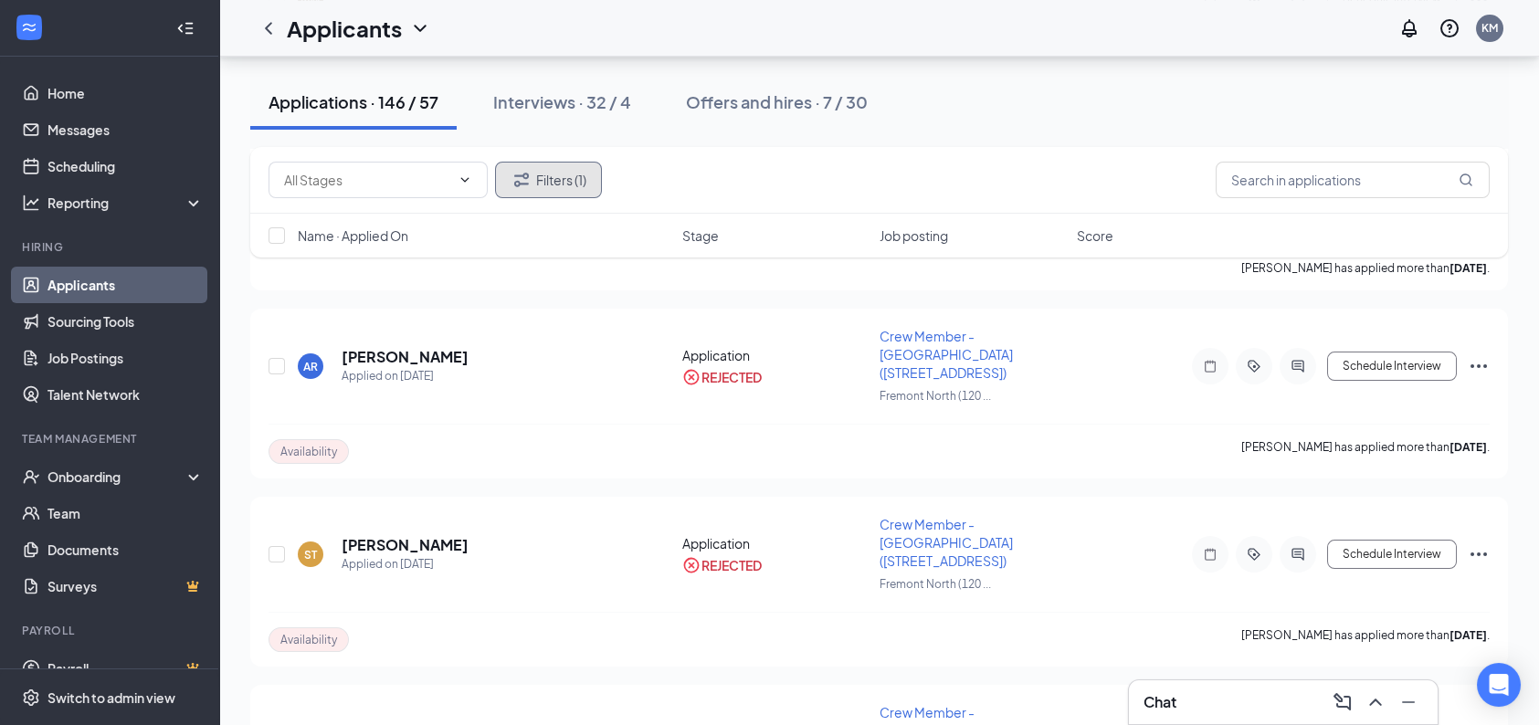
scroll to position [2466, 0]
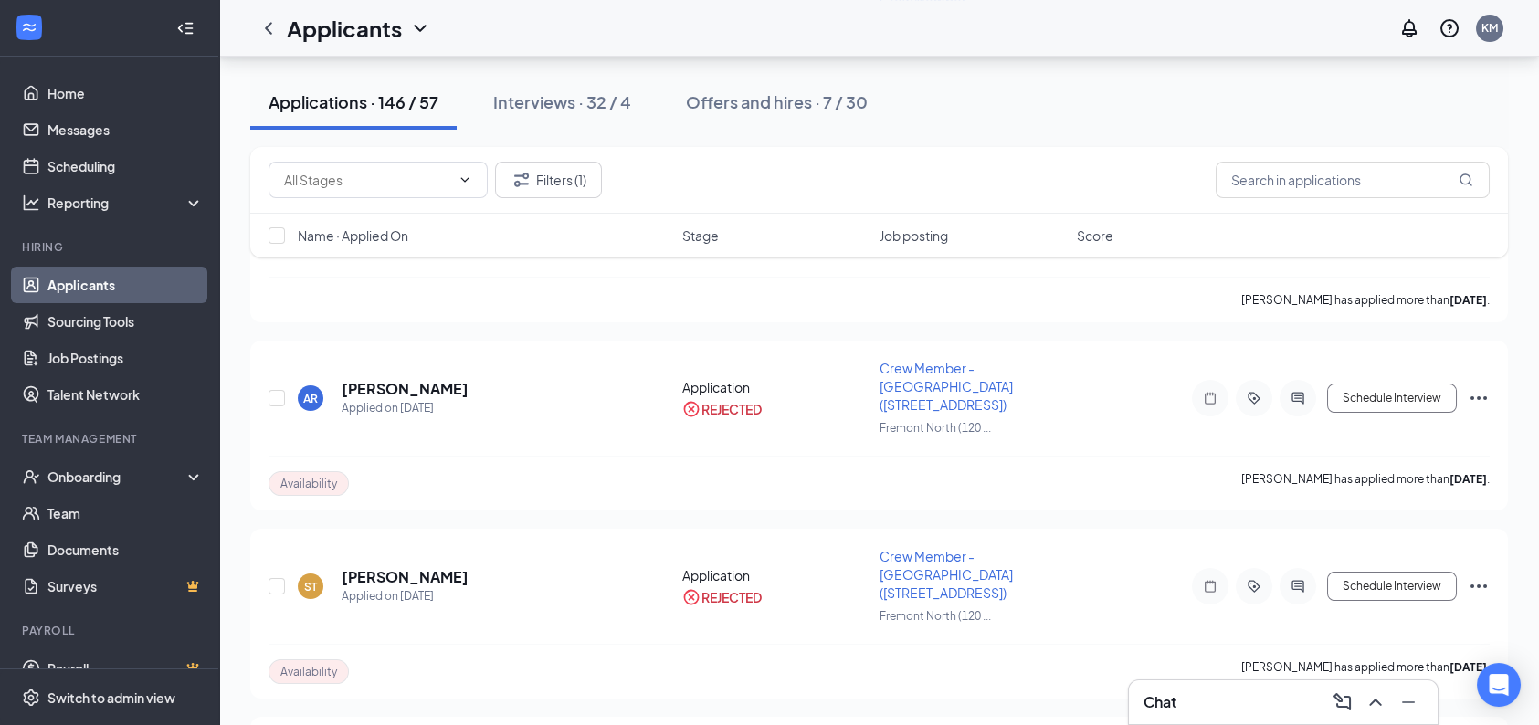
click at [1167, 690] on div "Chat" at bounding box center [1282, 702] width 279 height 29
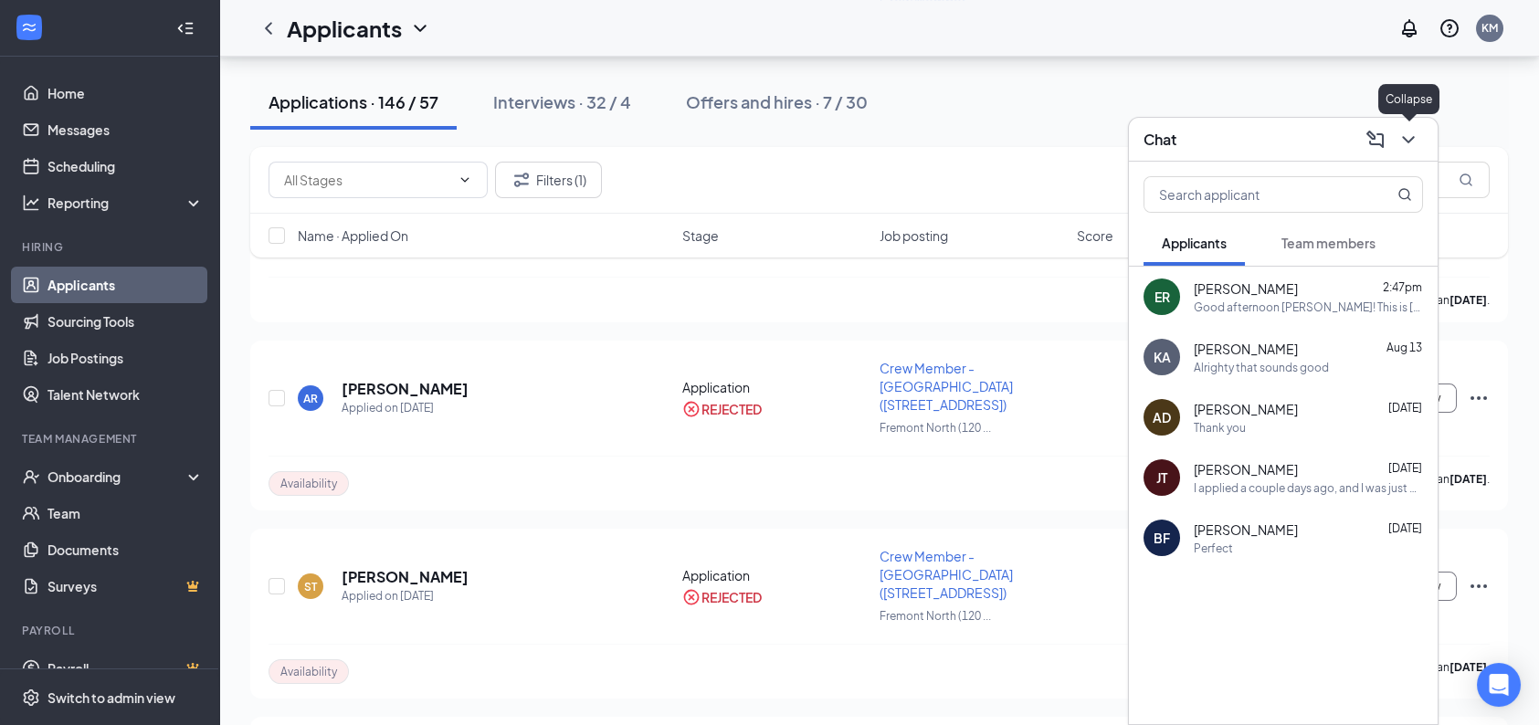
click at [1406, 135] on icon "ChevronDown" at bounding box center [1408, 140] width 22 height 22
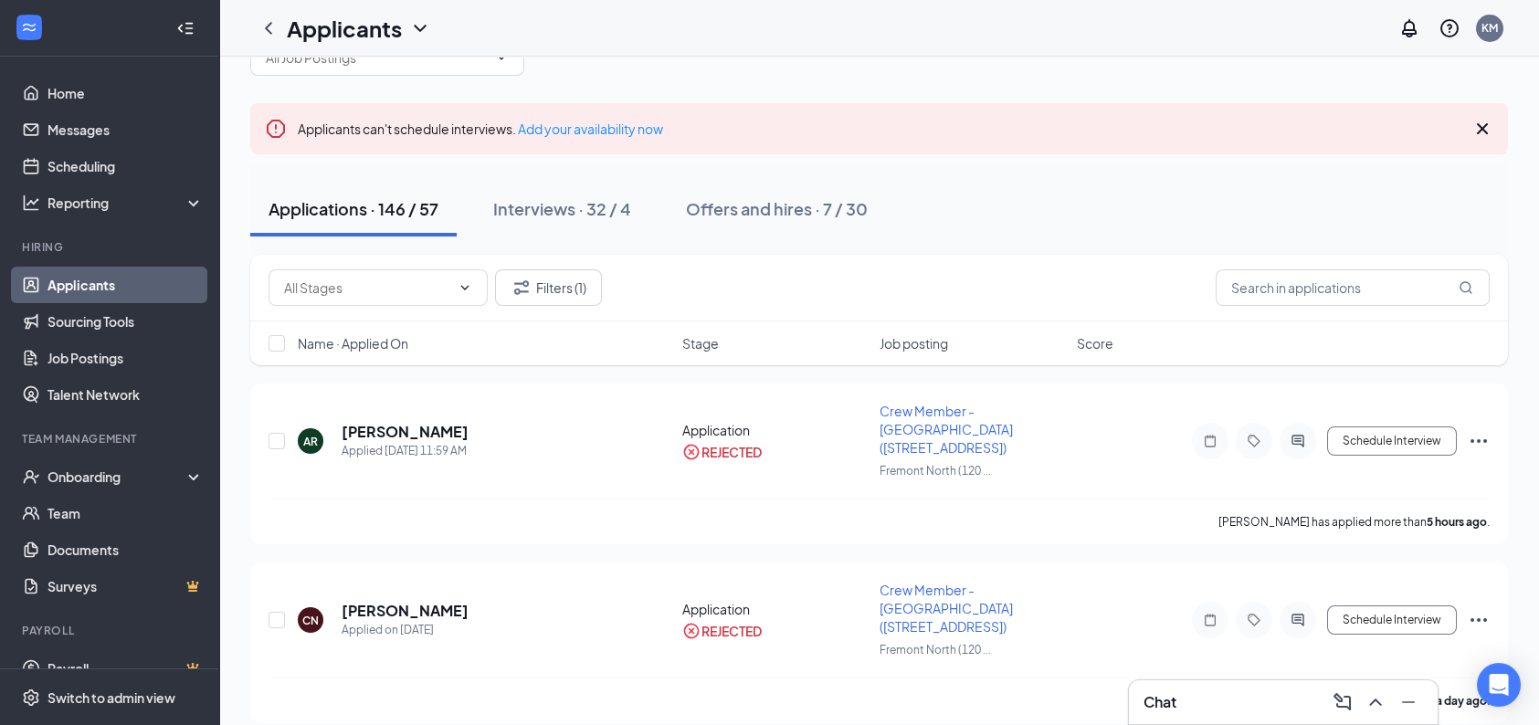
scroll to position [0, 0]
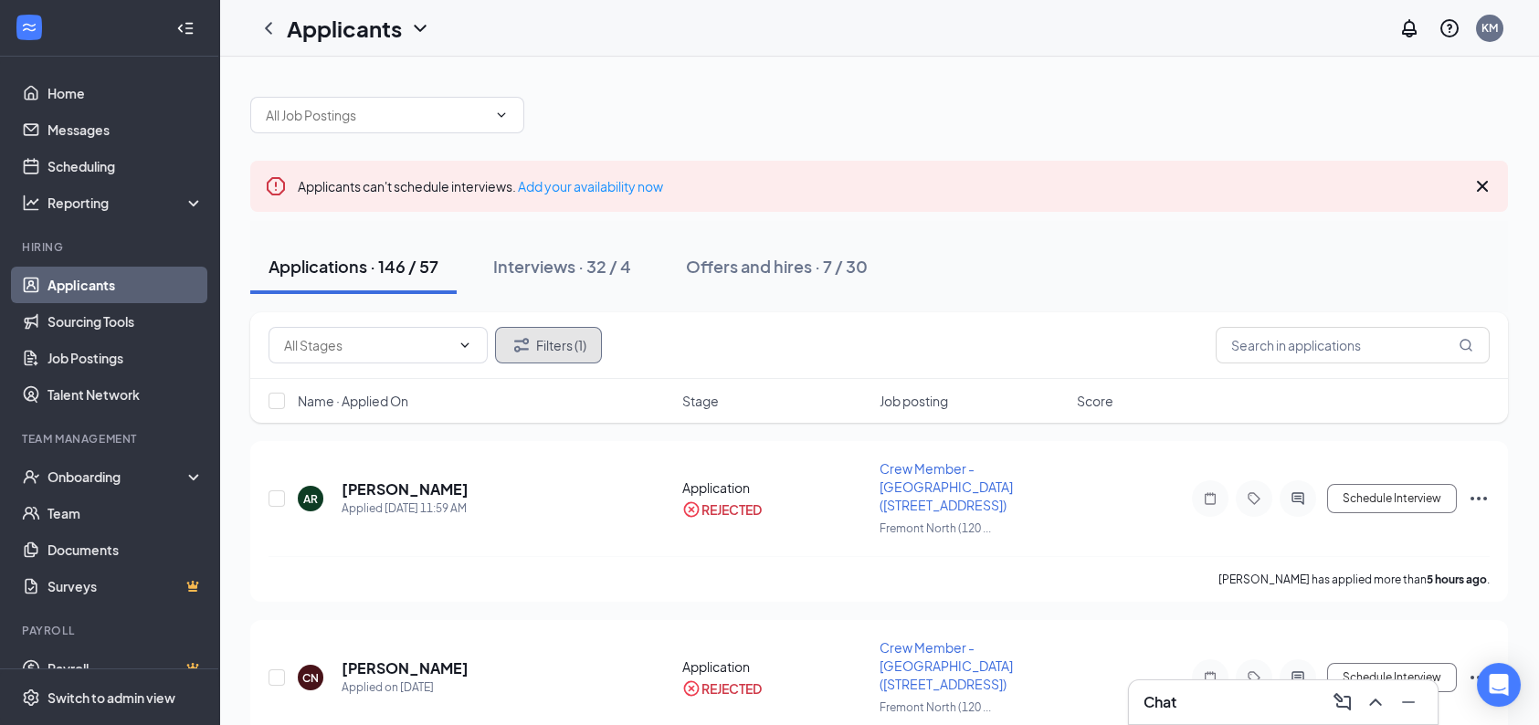
click at [538, 337] on button "Filters (1)" at bounding box center [548, 345] width 107 height 37
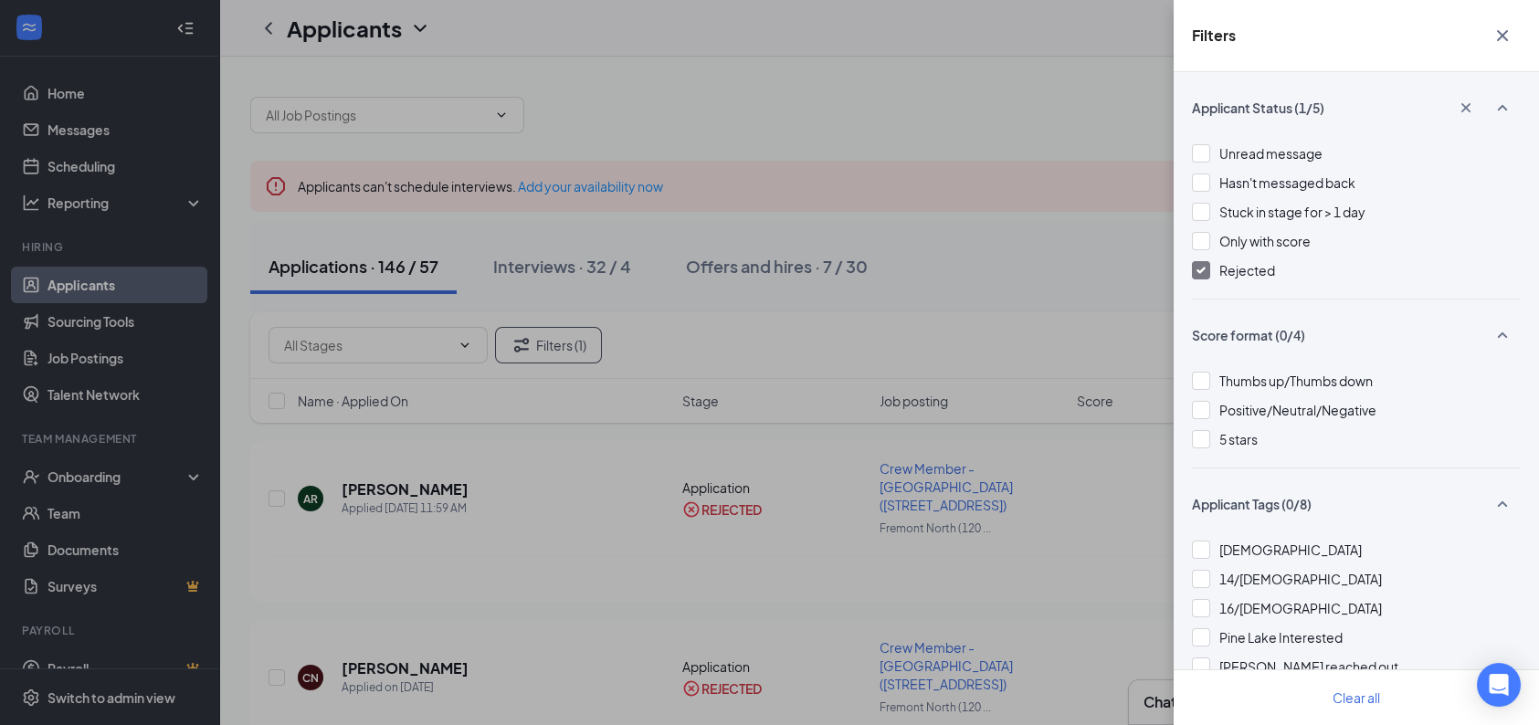
click at [1200, 271] on img at bounding box center [1200, 270] width 9 height 7
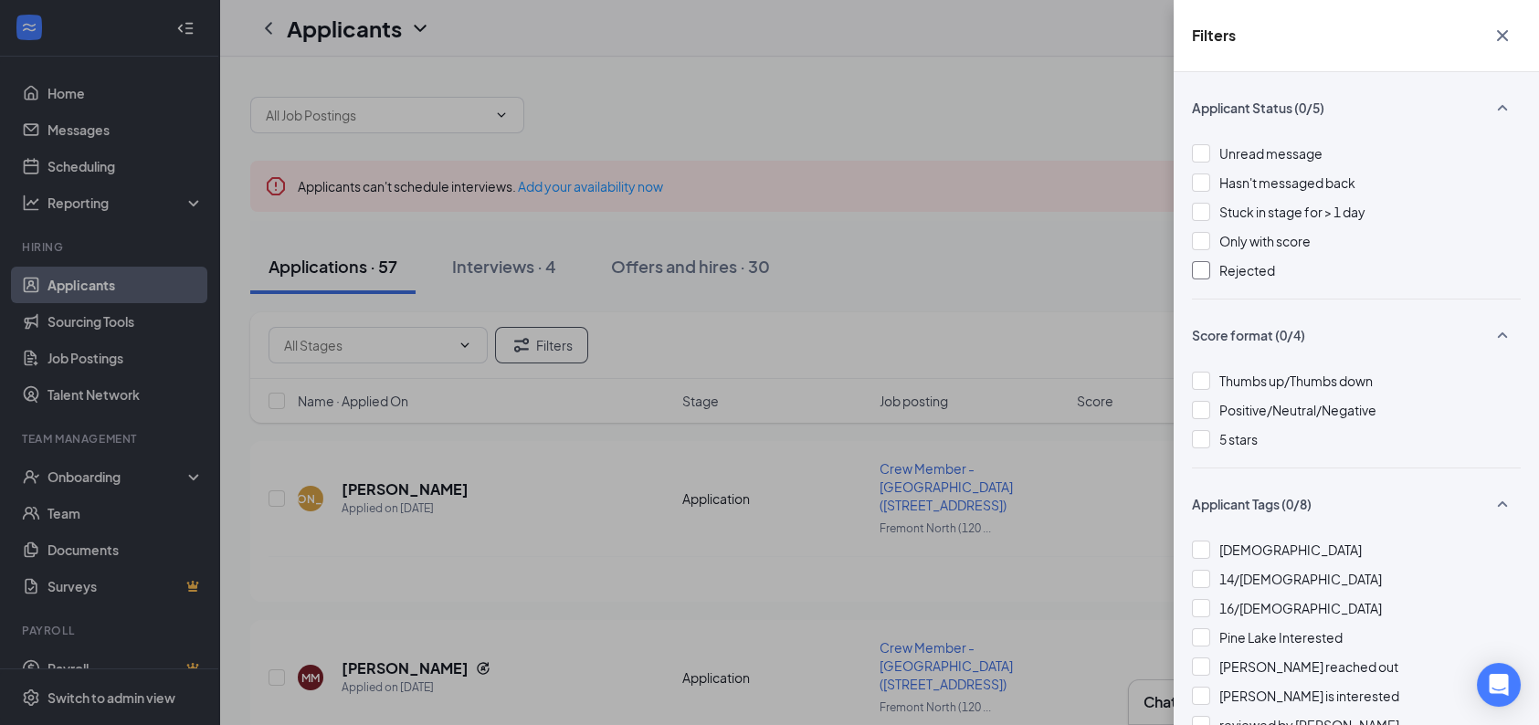
click at [1510, 44] on icon "Cross" at bounding box center [1502, 36] width 22 height 22
